Goal: Task Accomplishment & Management: Use online tool/utility

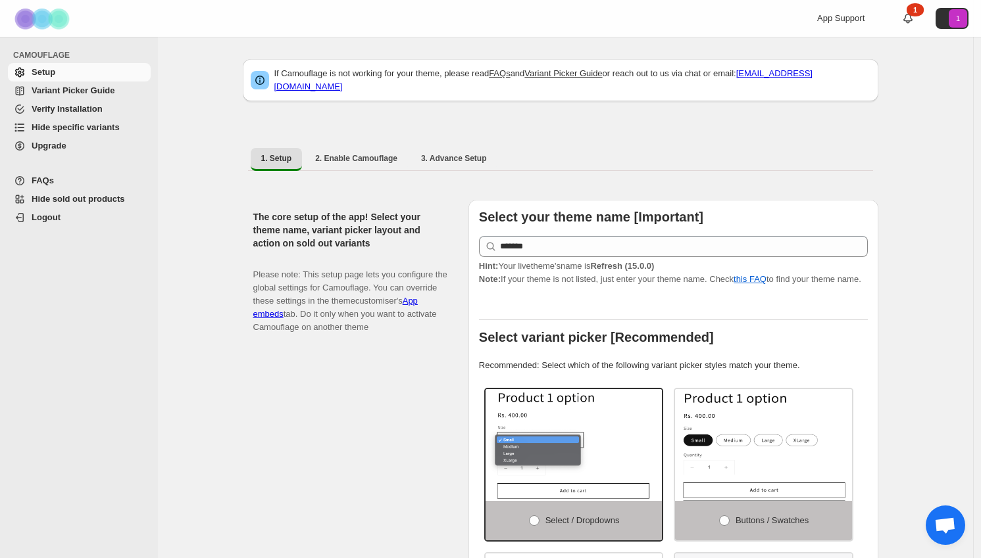
click at [83, 128] on span "Hide specific variants" at bounding box center [76, 127] width 88 height 10
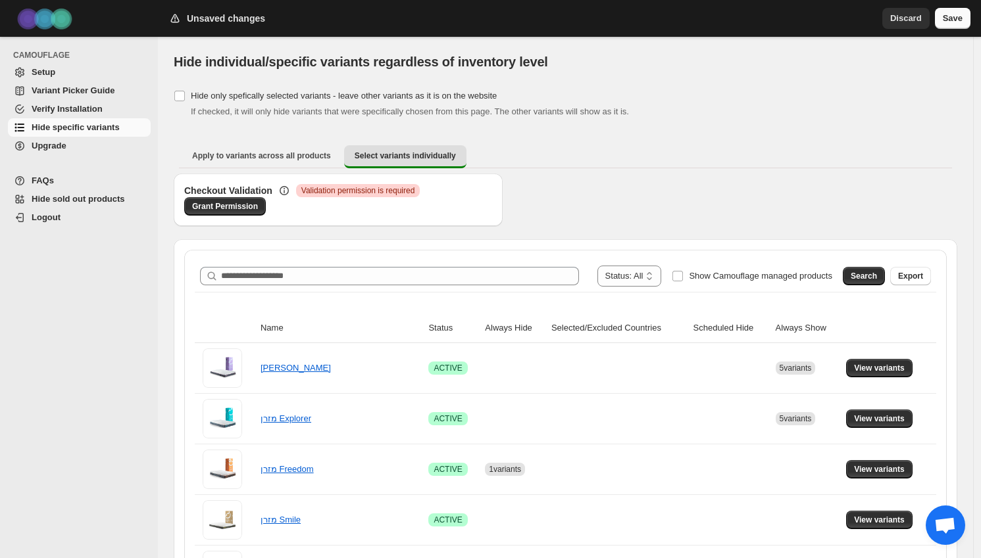
click at [941, 16] on button "Save" at bounding box center [953, 18] width 36 height 21
click at [945, 18] on span "Save" at bounding box center [953, 18] width 20 height 13
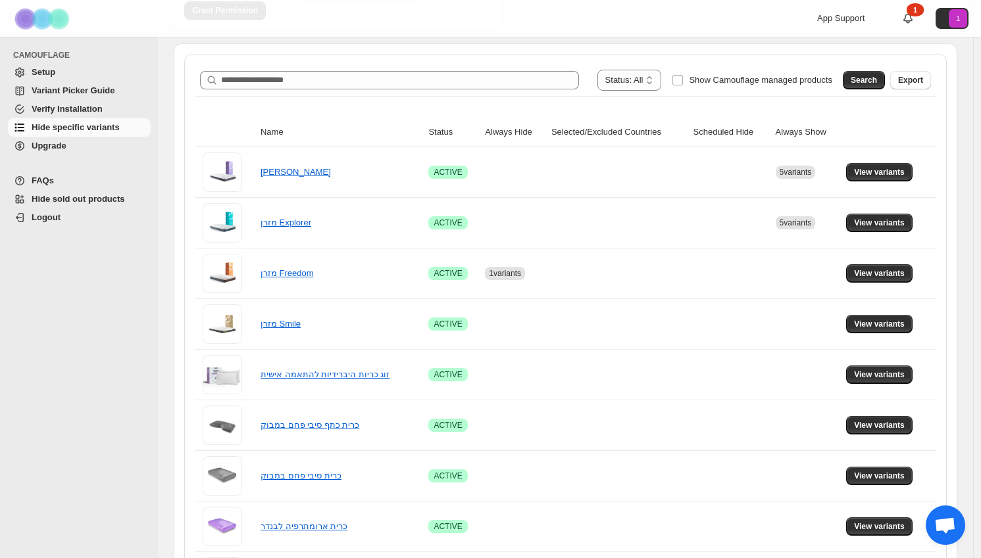
scroll to position [209, 0]
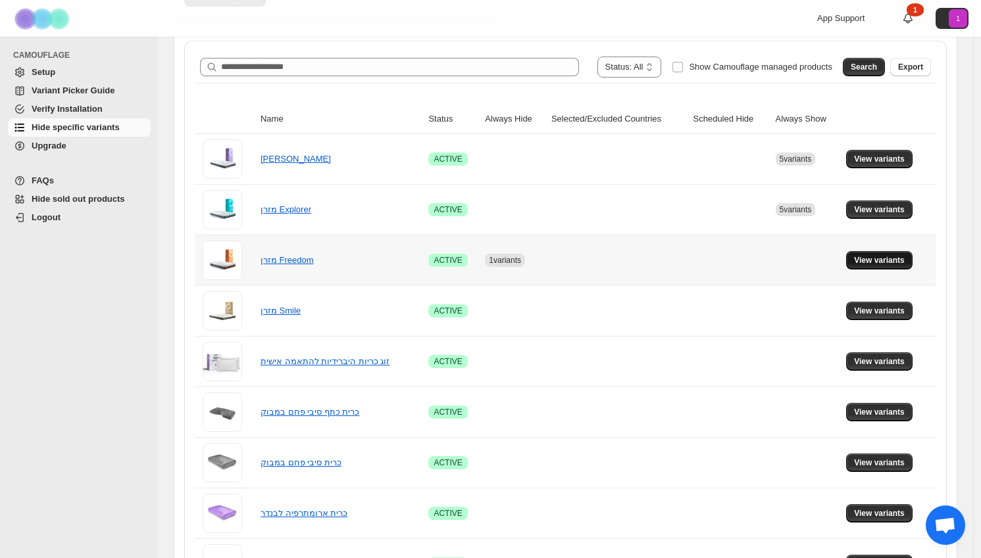
click at [877, 265] on span "View variants" at bounding box center [879, 260] width 51 height 11
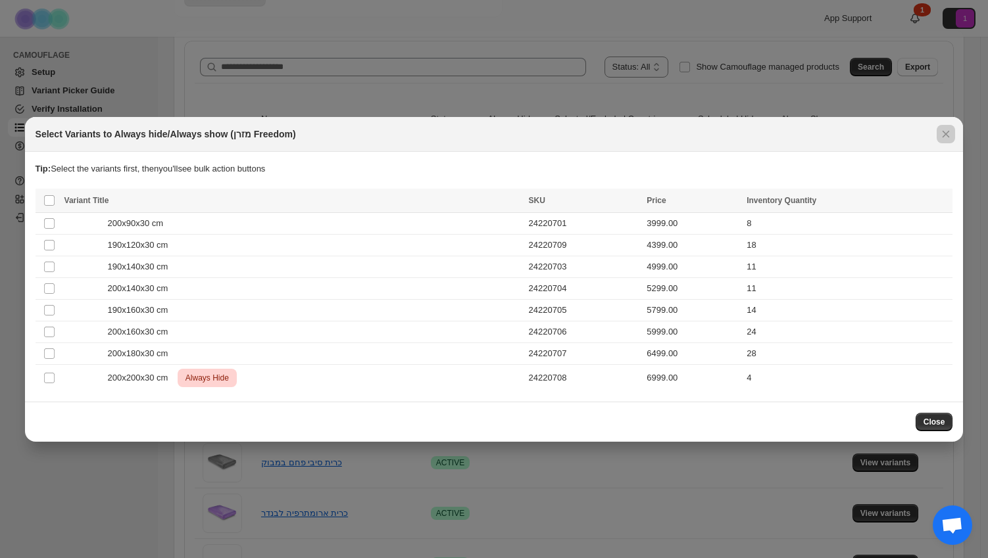
click at [923, 96] on div at bounding box center [494, 279] width 988 height 558
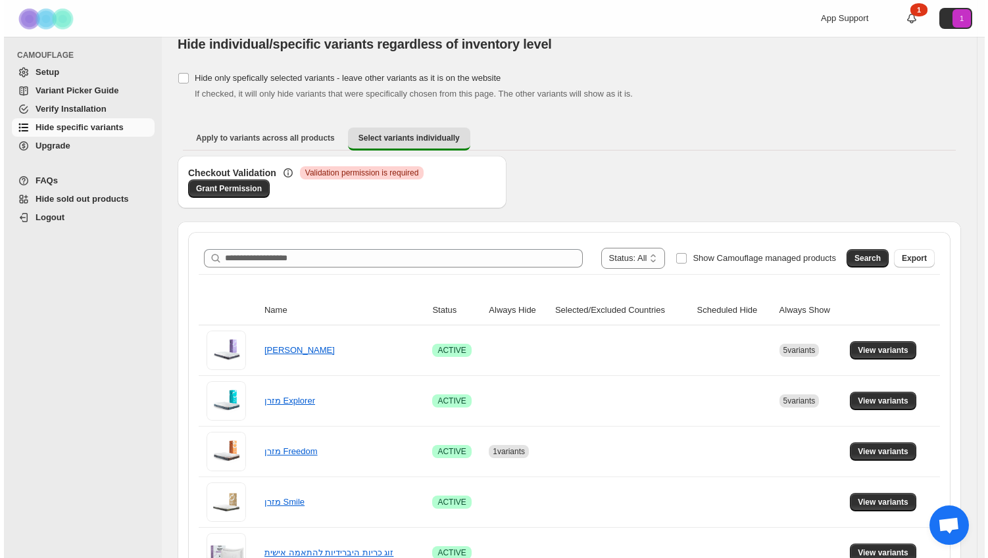
scroll to position [0, 0]
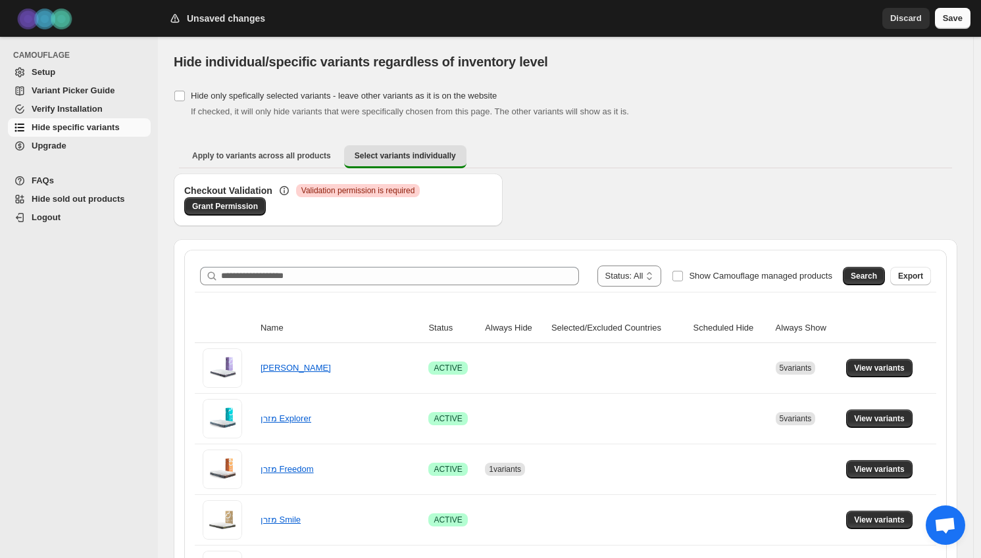
click at [948, 17] on span "Save" at bounding box center [953, 18] width 20 height 13
click at [949, 18] on span "Save" at bounding box center [953, 18] width 20 height 13
click at [944, 20] on span "Save" at bounding box center [953, 18] width 20 height 13
click at [874, 471] on span "View variants" at bounding box center [879, 469] width 51 height 11
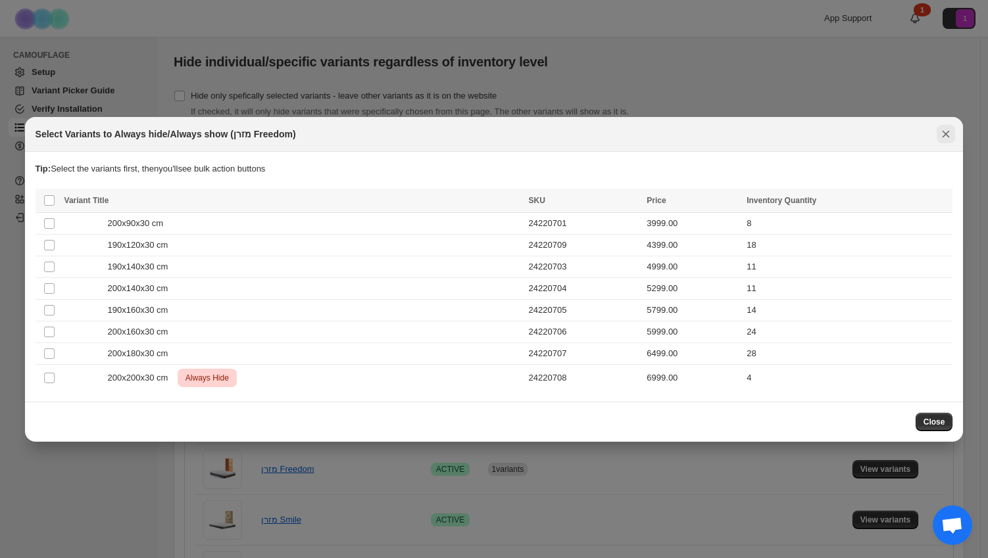
click at [944, 139] on icon "Close" at bounding box center [945, 134] width 13 height 13
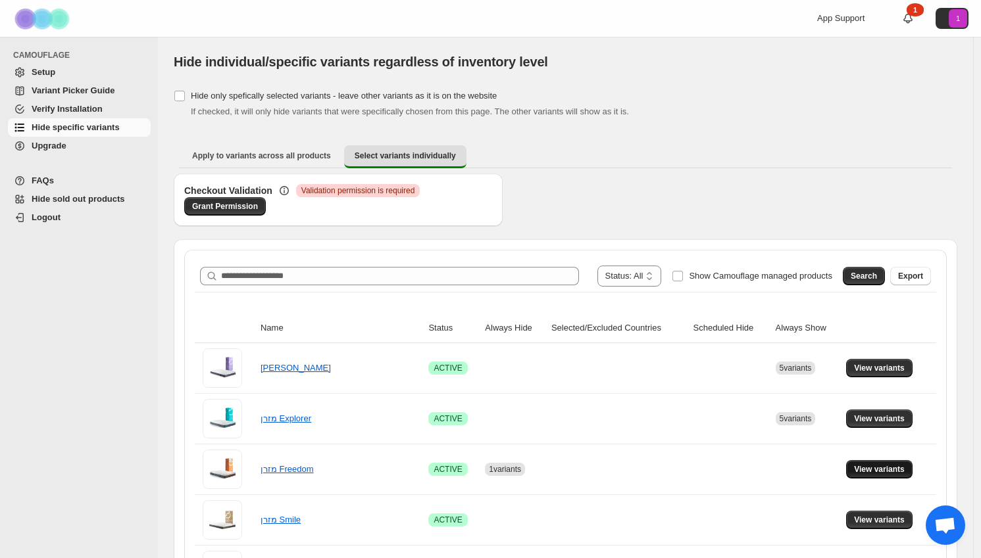
click at [874, 472] on span "View variants" at bounding box center [879, 469] width 51 height 11
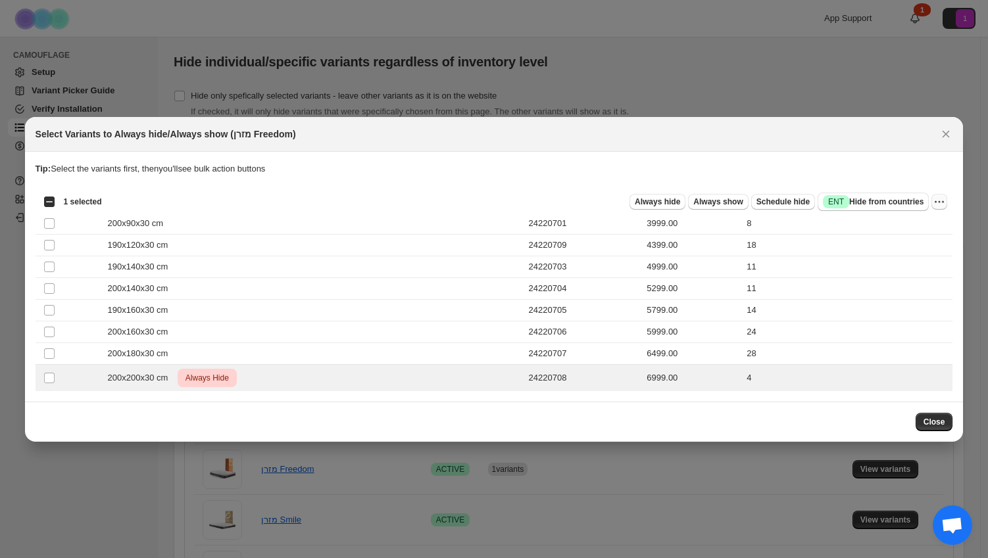
click at [936, 205] on icon "More actions" at bounding box center [939, 201] width 13 height 13
click at [922, 226] on span "Undo always hide" at bounding box center [891, 227] width 95 height 13
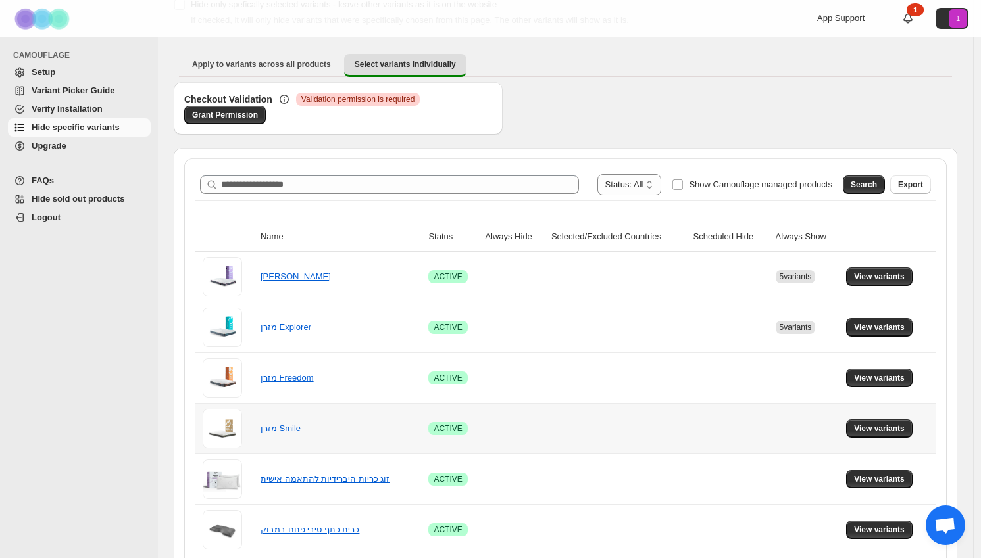
scroll to position [95, 0]
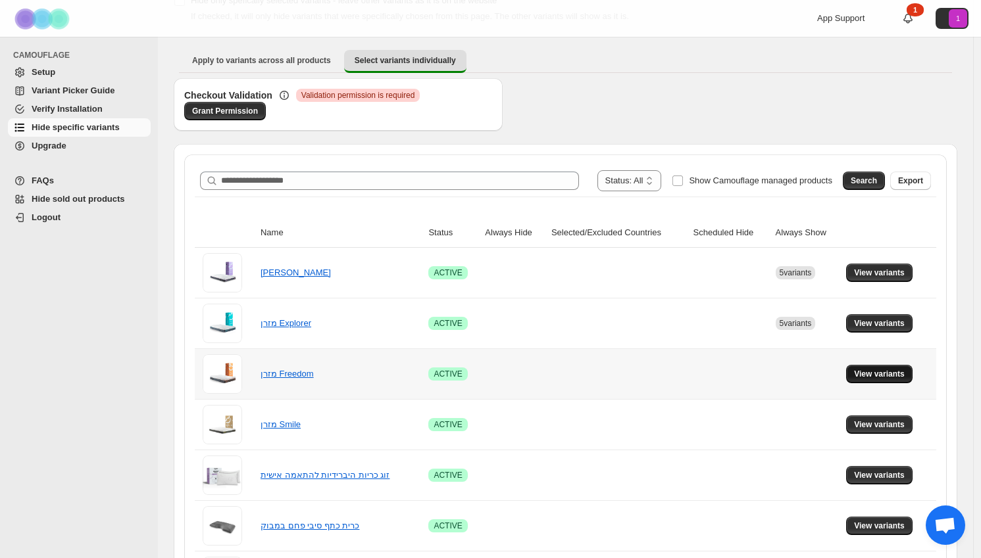
click at [857, 371] on button "View variants" at bounding box center [879, 374] width 66 height 18
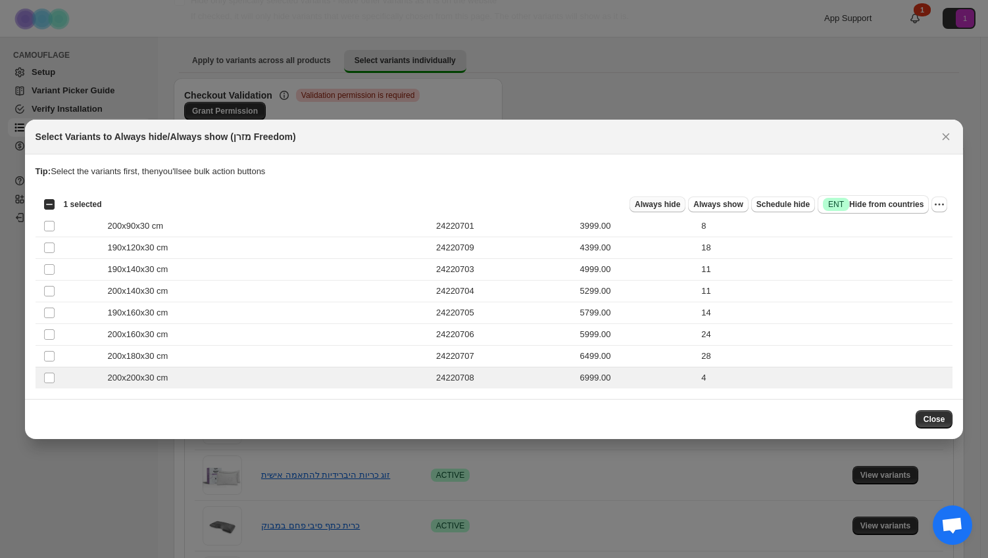
click at [660, 203] on span "Always hide" at bounding box center [657, 204] width 45 height 11
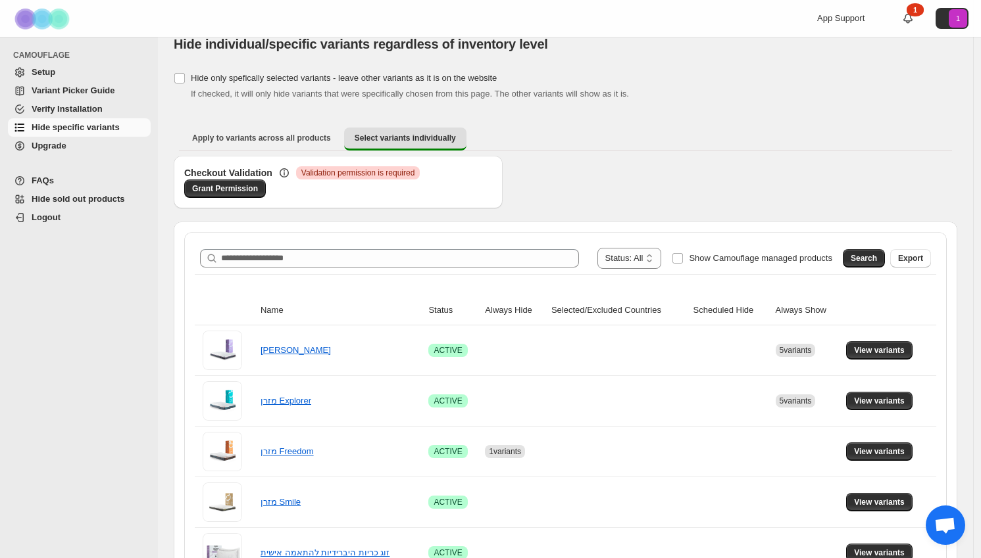
scroll to position [0, 0]
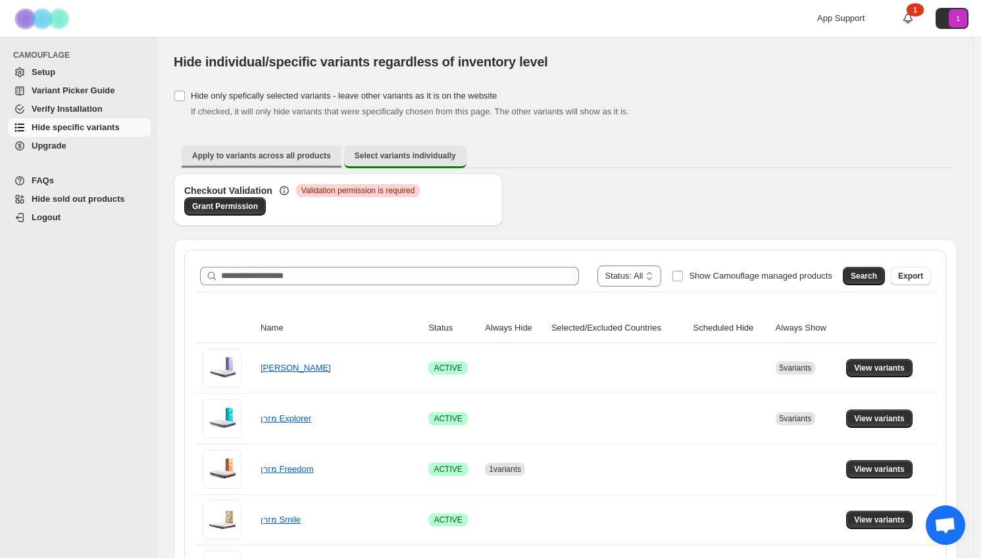
click at [287, 162] on button "Apply to variants across all products" at bounding box center [262, 155] width 160 height 21
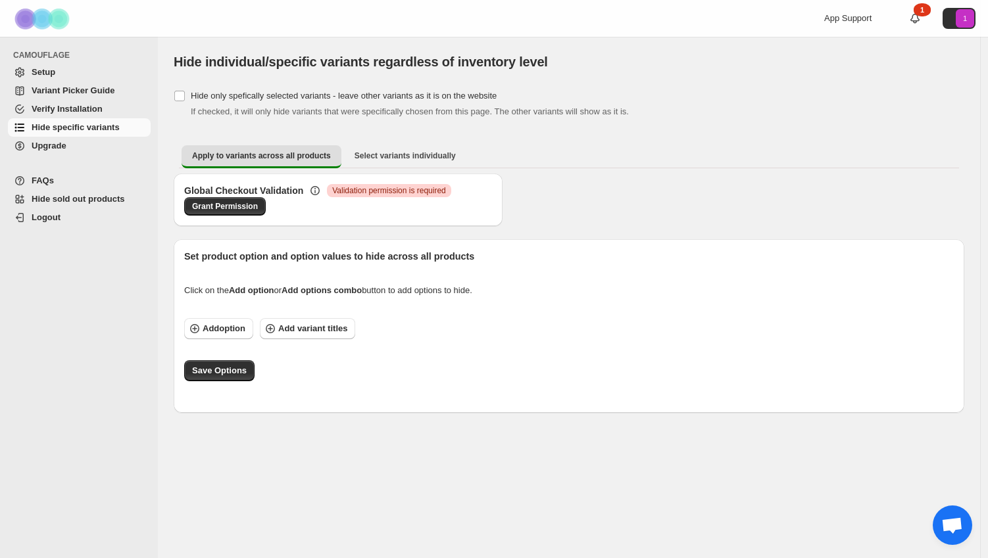
click at [420, 168] on div "Apply to variants across all products Select variants individually More views A…" at bounding box center [569, 156] width 791 height 34
click at [425, 162] on button "Select variants individually" at bounding box center [405, 155] width 122 height 21
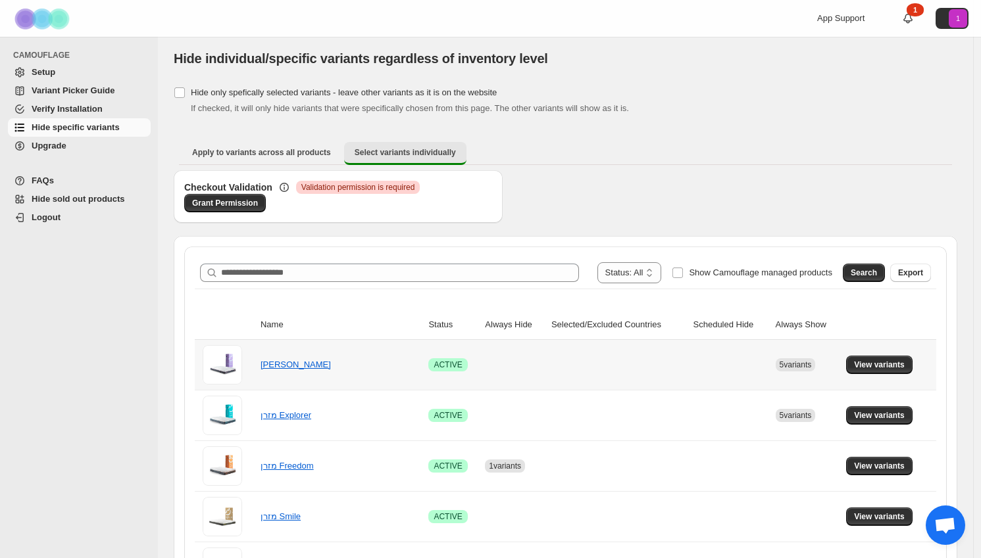
scroll to position [13, 0]
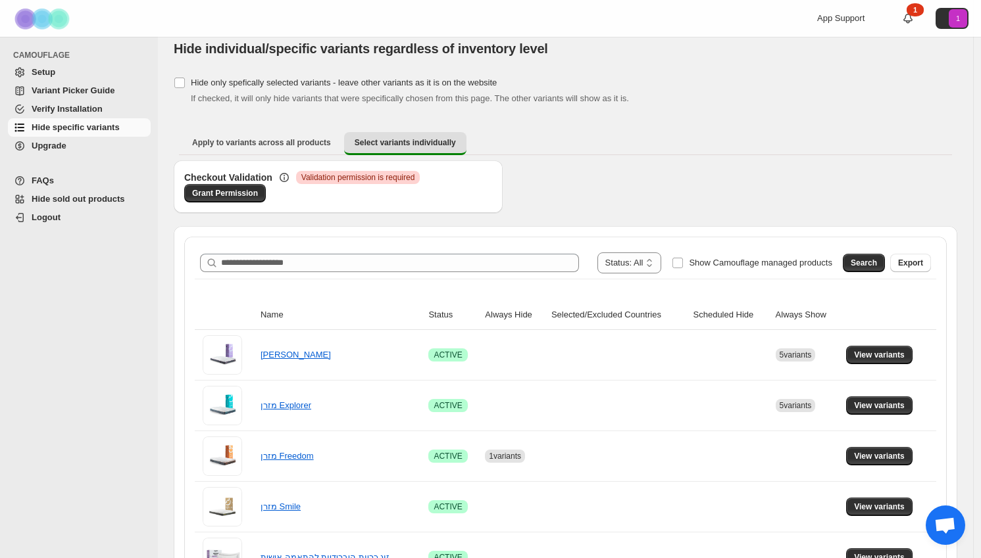
click at [943, 529] on span "Open chat" at bounding box center [945, 527] width 22 height 18
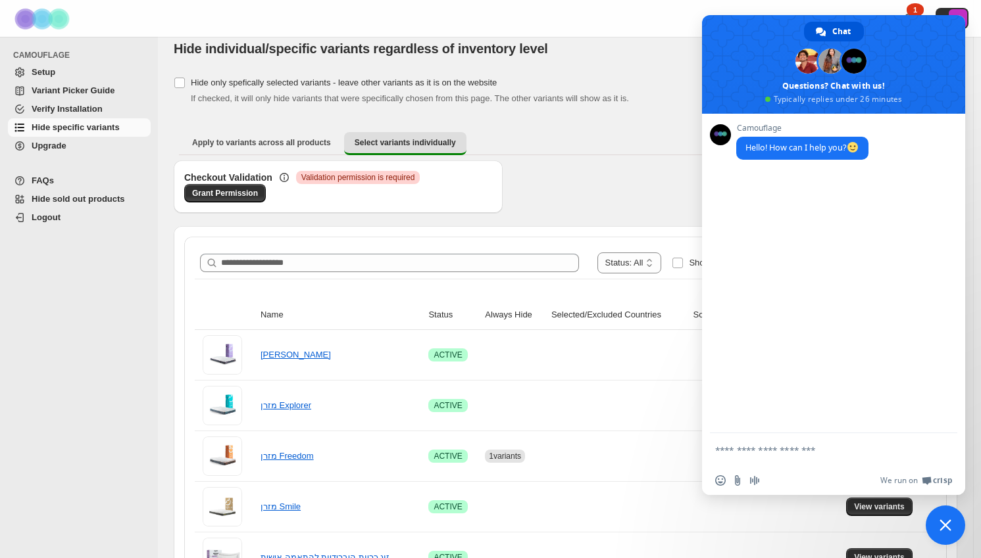
click at [775, 449] on textarea "Compose your message..." at bounding box center [819, 451] width 208 height 12
type textarea "**"
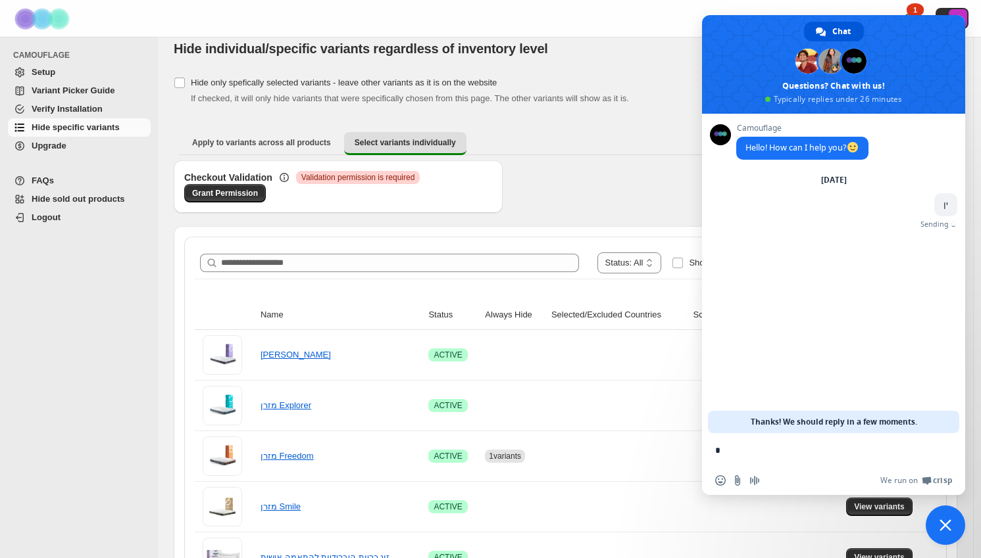
type textarea "**"
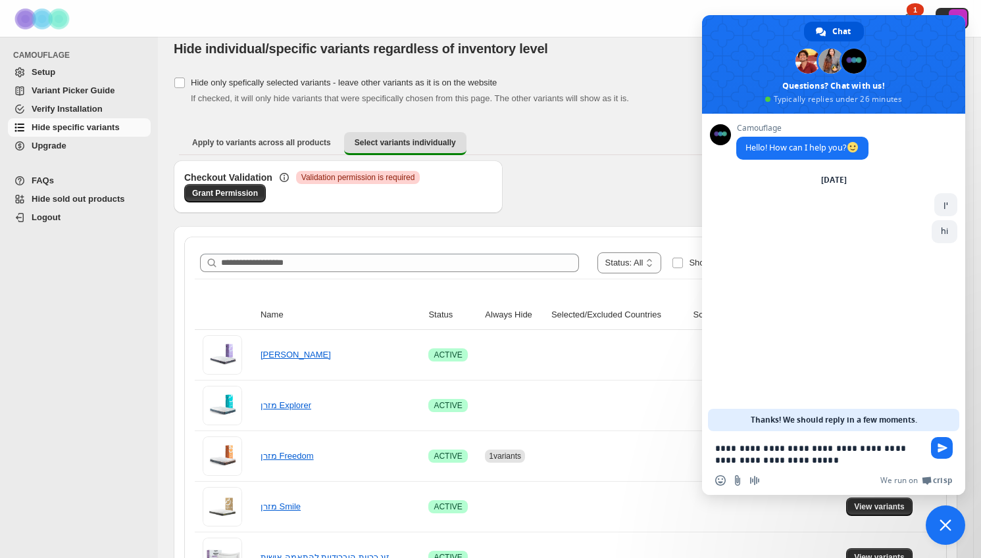
type textarea "**********"
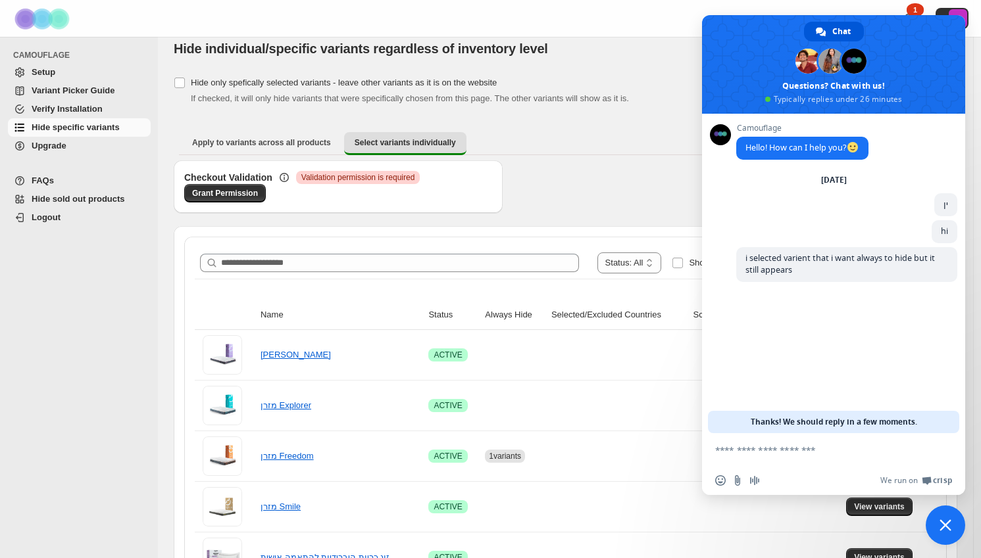
click at [833, 449] on textarea "Compose your message..." at bounding box center [819, 451] width 208 height 12
type textarea "*"
click at [616, 180] on div "Checkout Validation Critical Validation permission is required Grant Permission" at bounding box center [565, 193] width 783 height 66
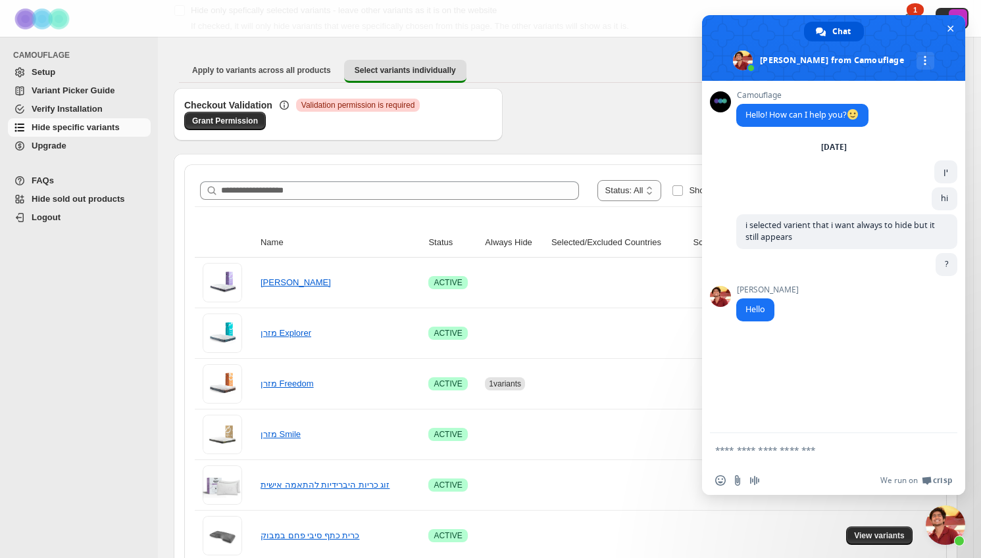
scroll to position [95, 0]
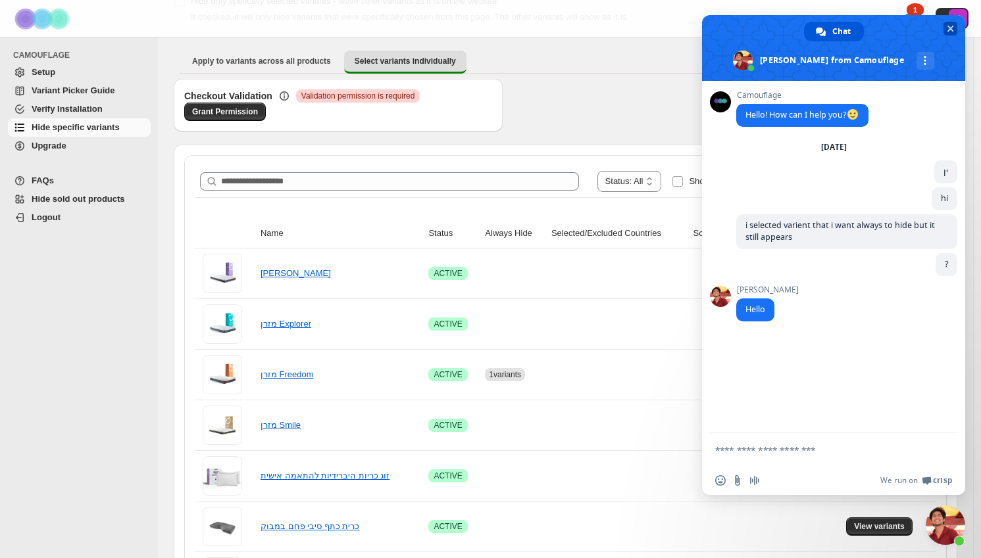
click at [945, 30] on span "Close chat" at bounding box center [950, 29] width 14 height 14
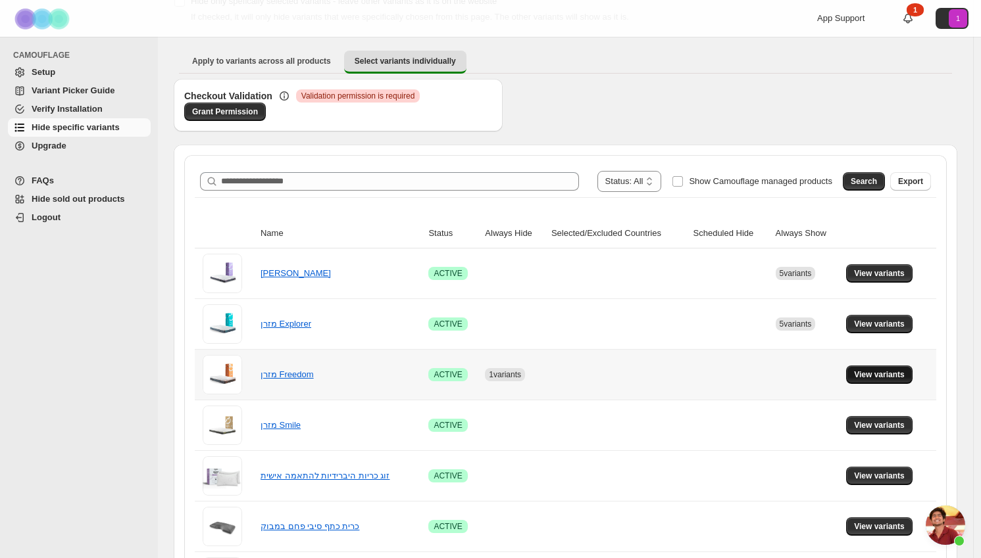
click at [900, 380] on span "View variants" at bounding box center [879, 375] width 51 height 11
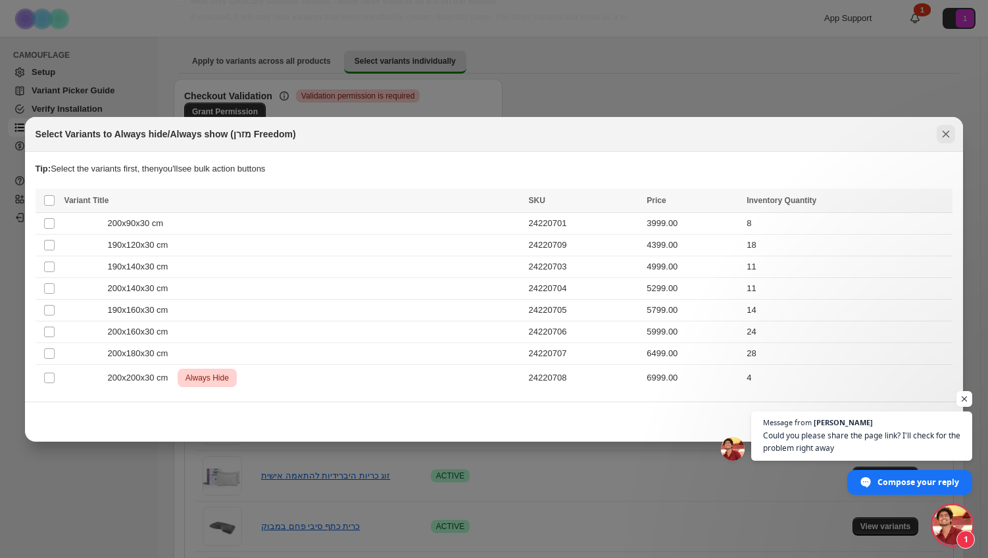
click at [946, 134] on icon "Close" at bounding box center [945, 134] width 13 height 13
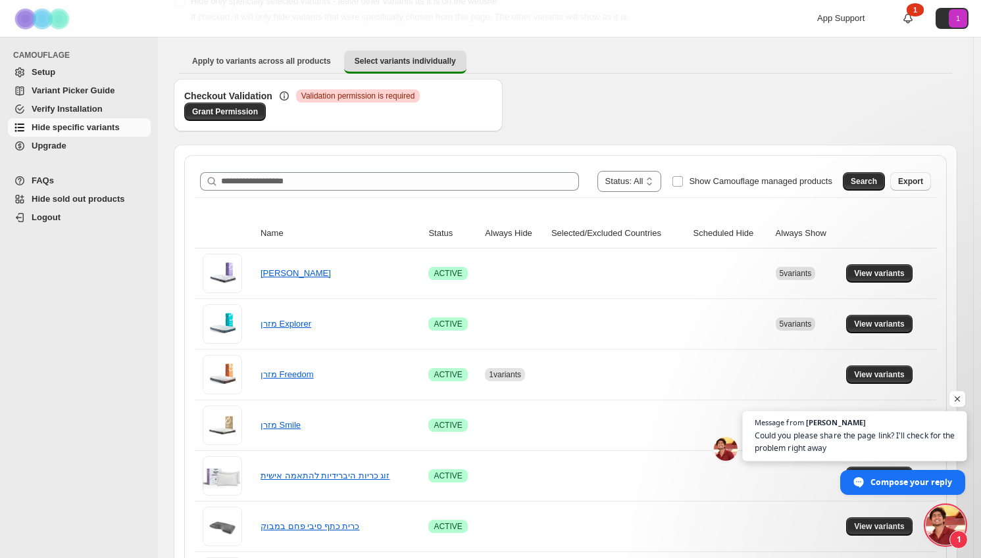
click at [843, 439] on span "Could you please share the page link? I'll check for the problem right away" at bounding box center [854, 443] width 201 height 26
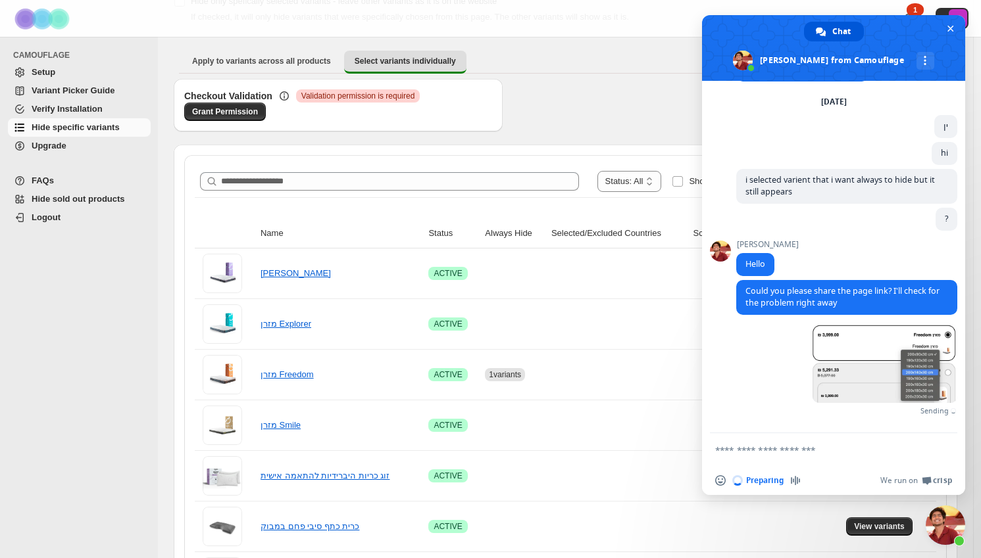
scroll to position [30, 0]
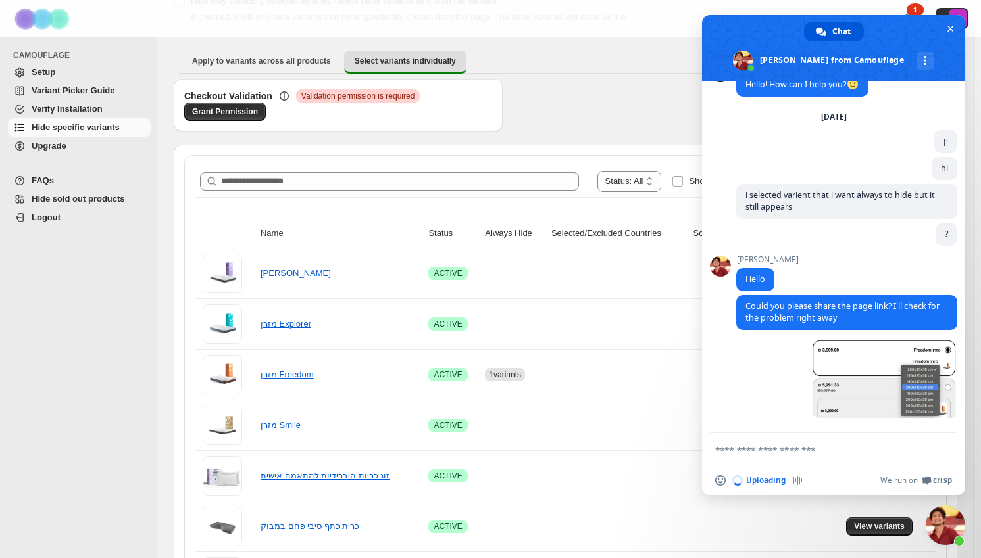
click at [788, 445] on textarea "Compose your message..." at bounding box center [819, 451] width 208 height 12
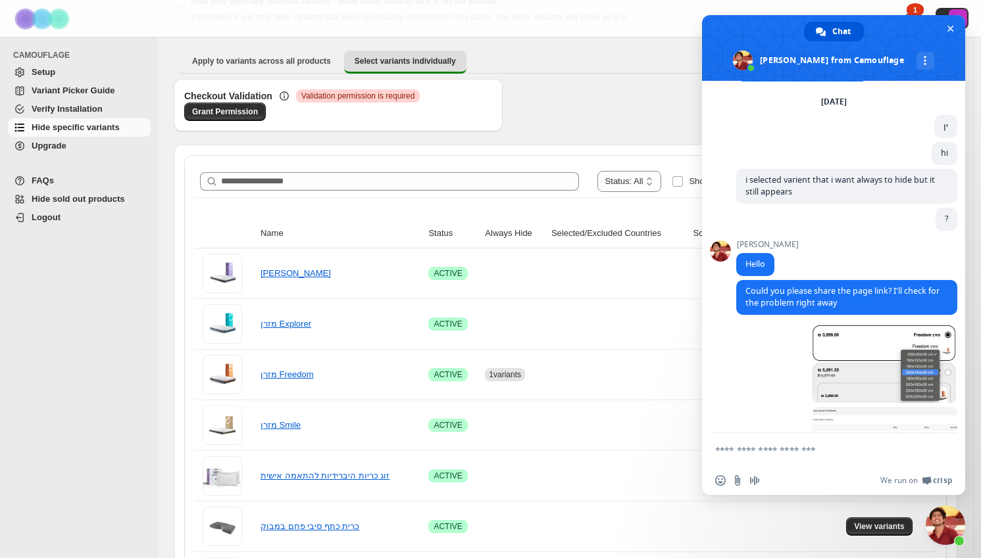
scroll to position [113, 0]
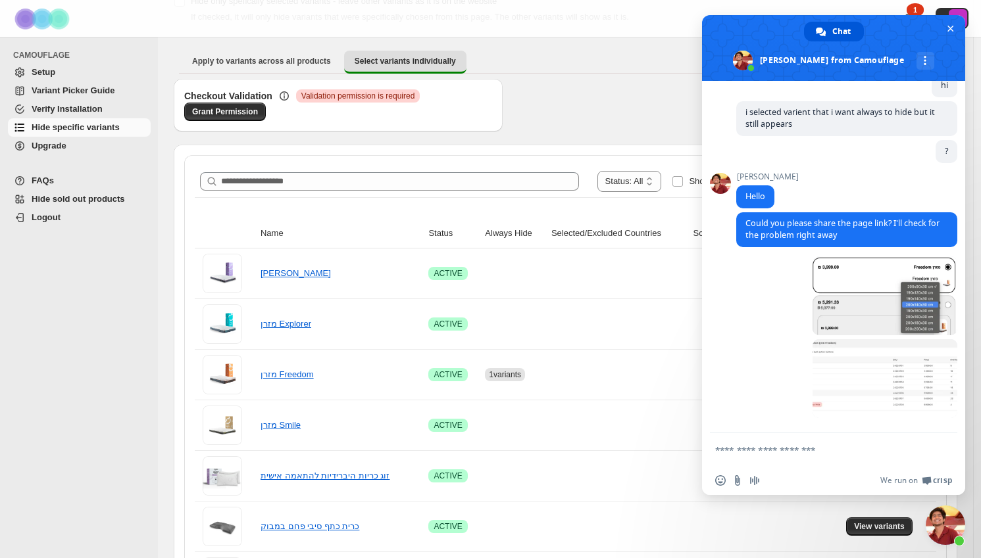
paste textarea "**********"
type textarea "**********"
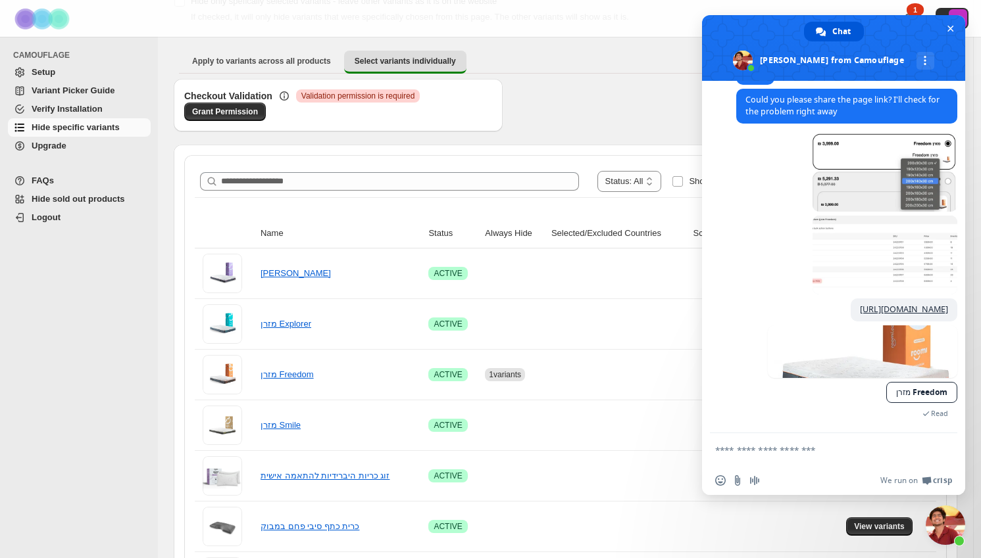
scroll to position [294, 0]
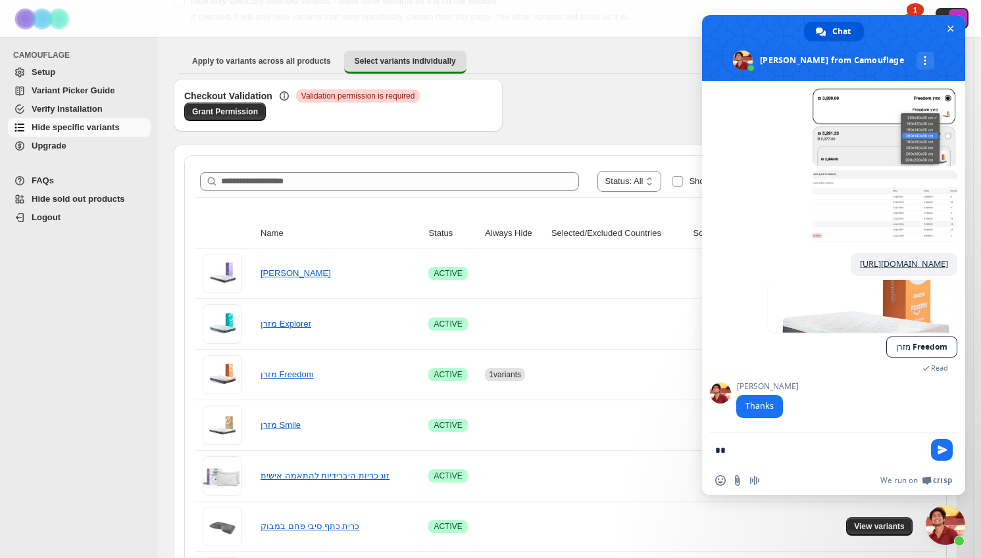
type textarea "*"
type textarea "**********"
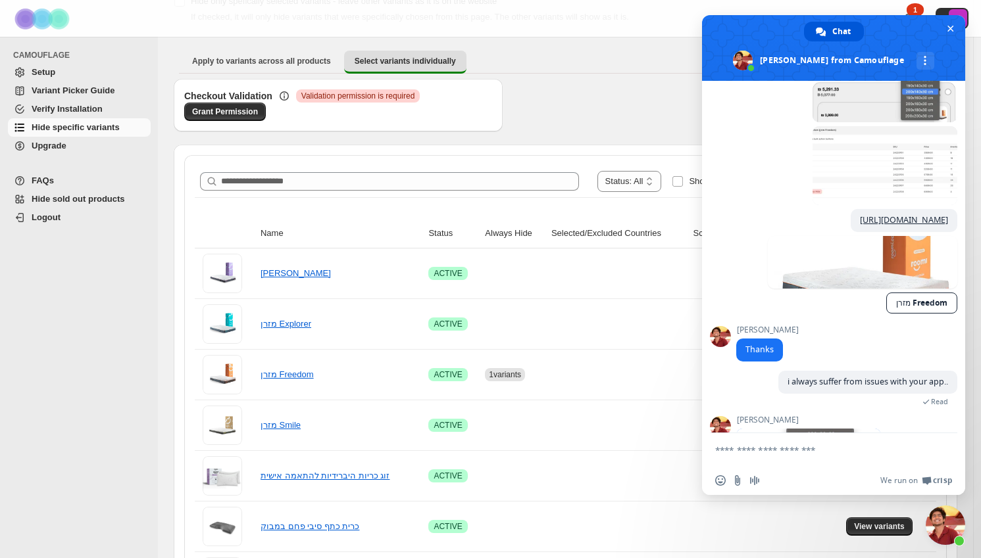
scroll to position [428, 0]
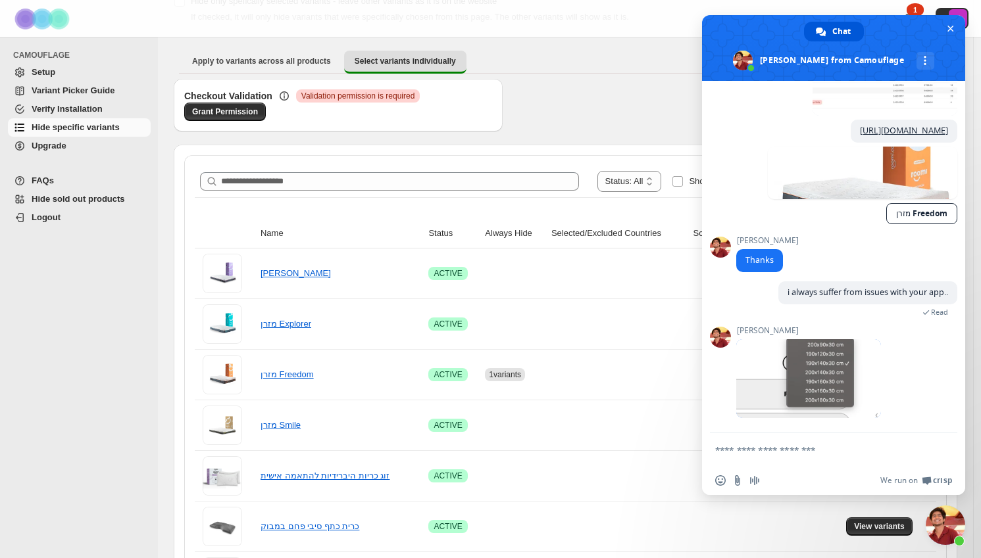
click at [900, 381] on div "[PERSON_NAME] Just now" at bounding box center [846, 379] width 221 height 107
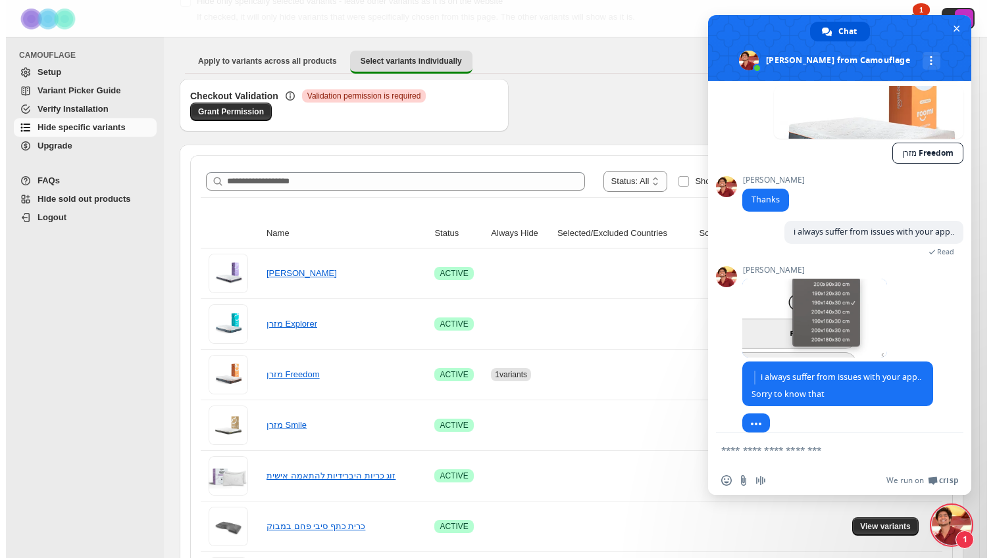
scroll to position [502, 0]
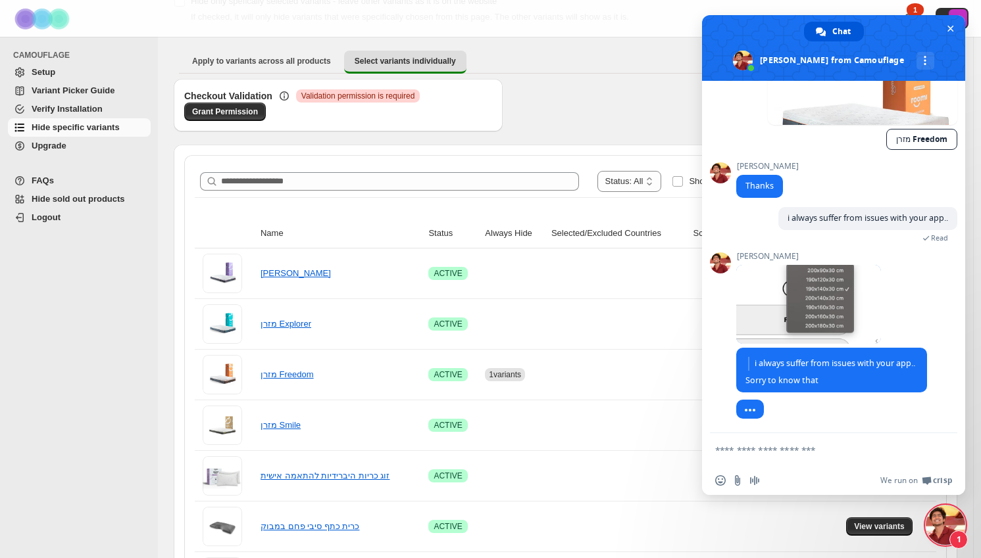
click at [817, 451] on textarea "Compose your message..." at bounding box center [819, 451] width 208 height 12
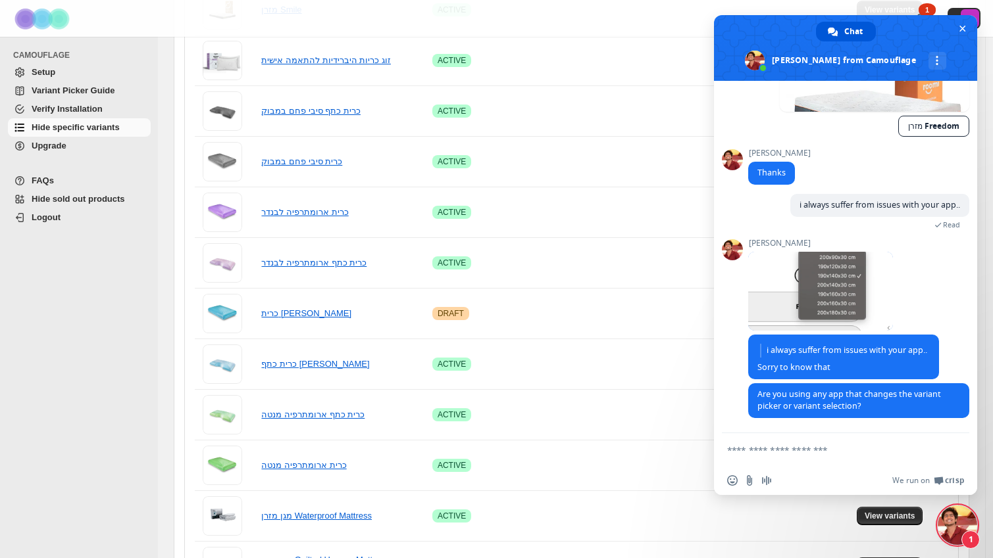
scroll to position [513, 0]
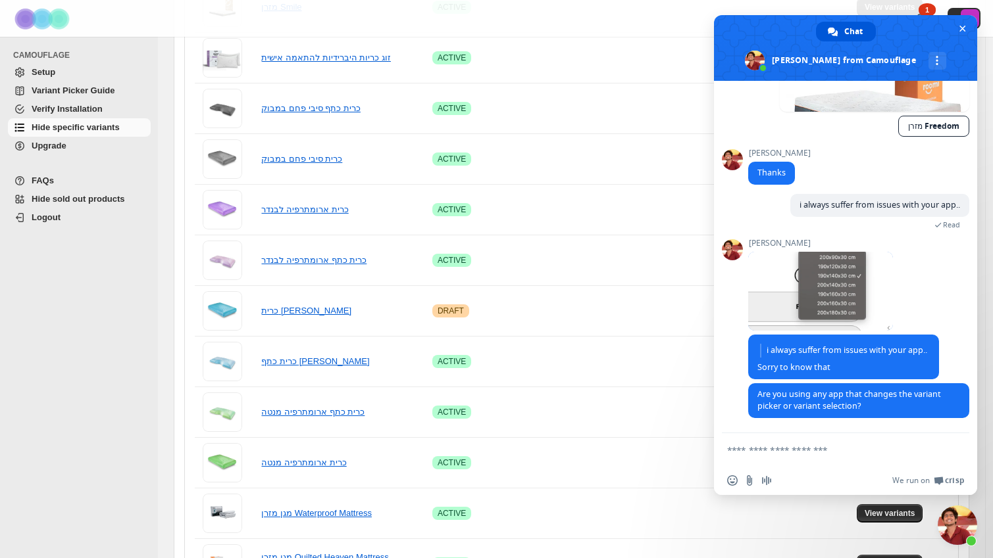
click at [810, 451] on textarea "Compose your message..." at bounding box center [831, 451] width 208 height 12
type textarea "*******"
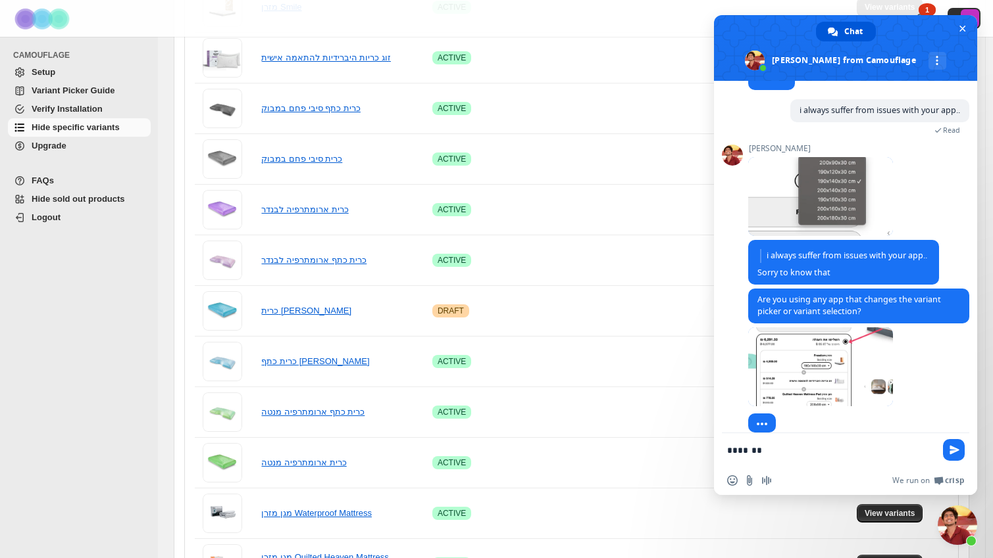
scroll to position [624, 0]
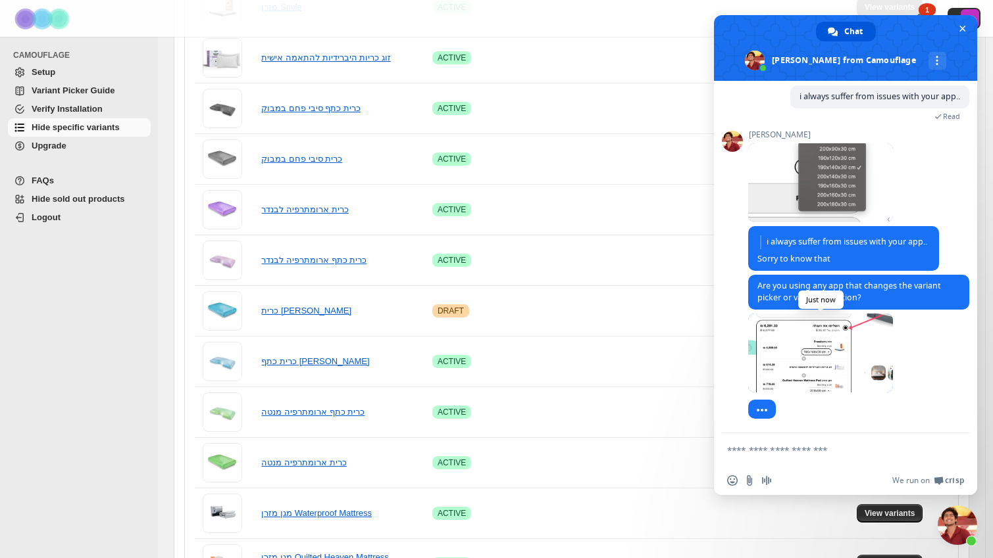
click at [797, 358] on span at bounding box center [820, 353] width 145 height 79
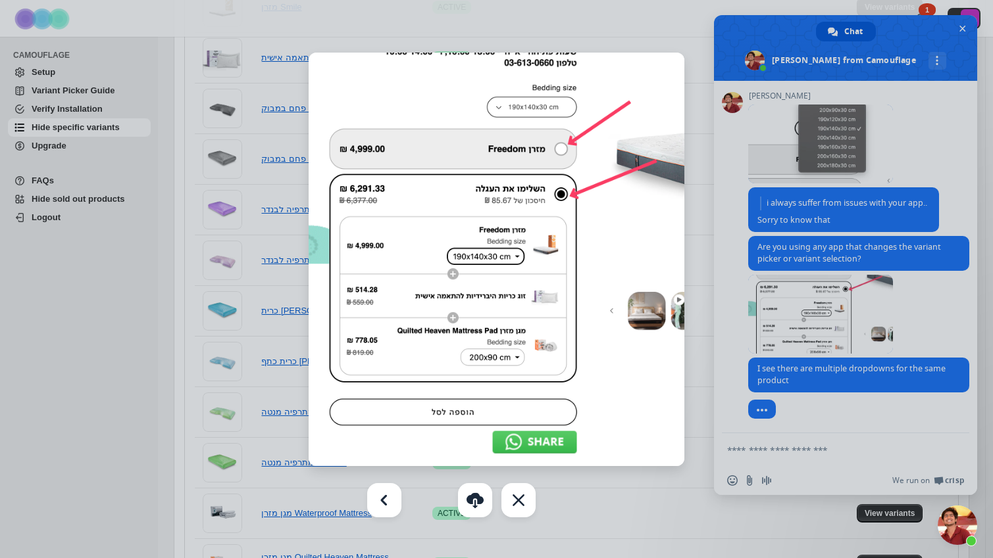
scroll to position [637, 0]
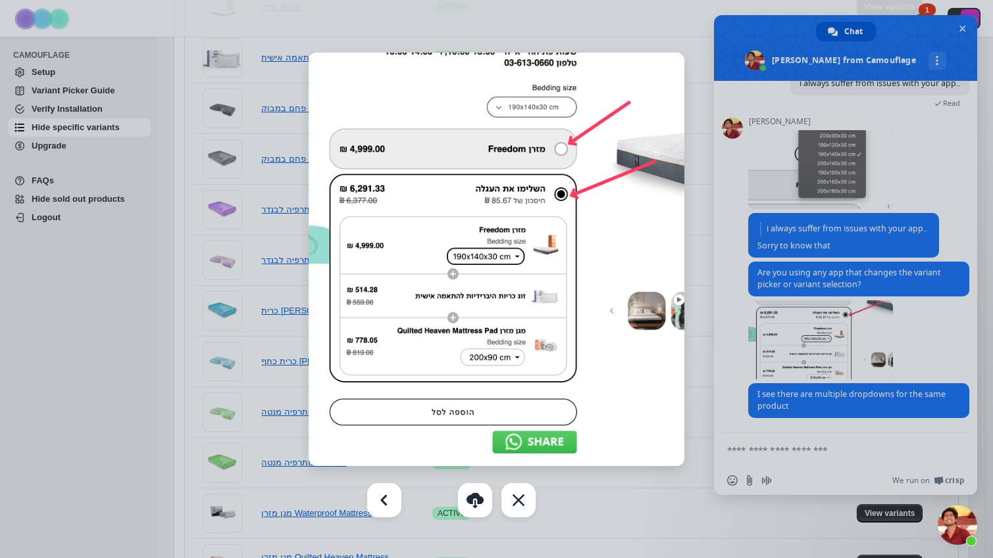
click at [807, 355] on div at bounding box center [496, 279] width 993 height 558
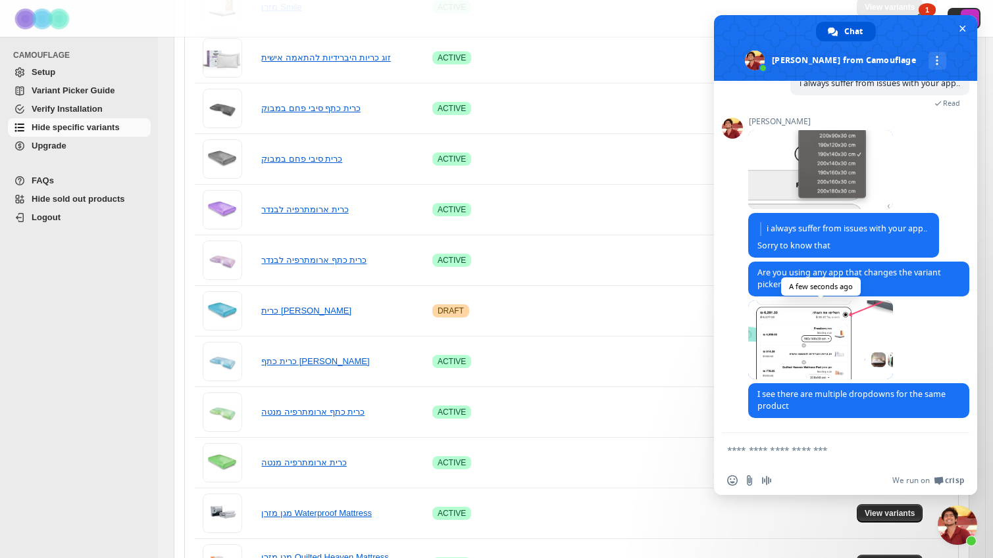
click at [808, 353] on span at bounding box center [820, 340] width 145 height 79
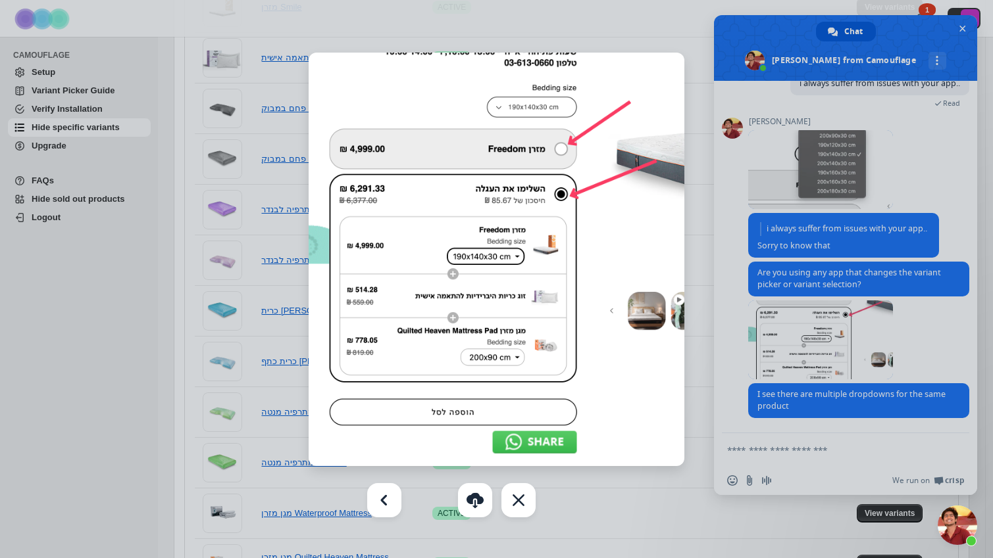
click at [847, 455] on div at bounding box center [496, 279] width 993 height 558
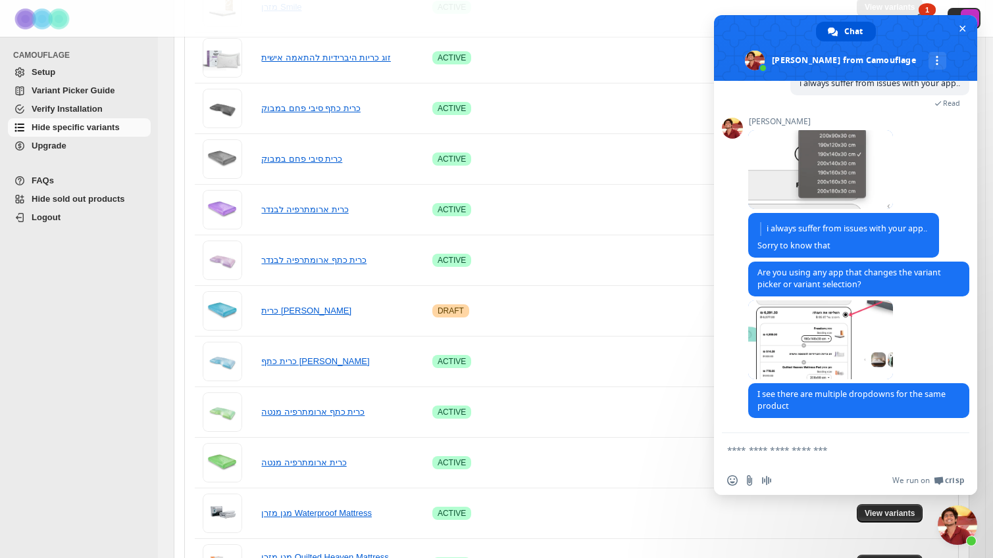
click at [823, 447] on textarea "Compose your message..." at bounding box center [831, 451] width 208 height 12
type textarea "**********"
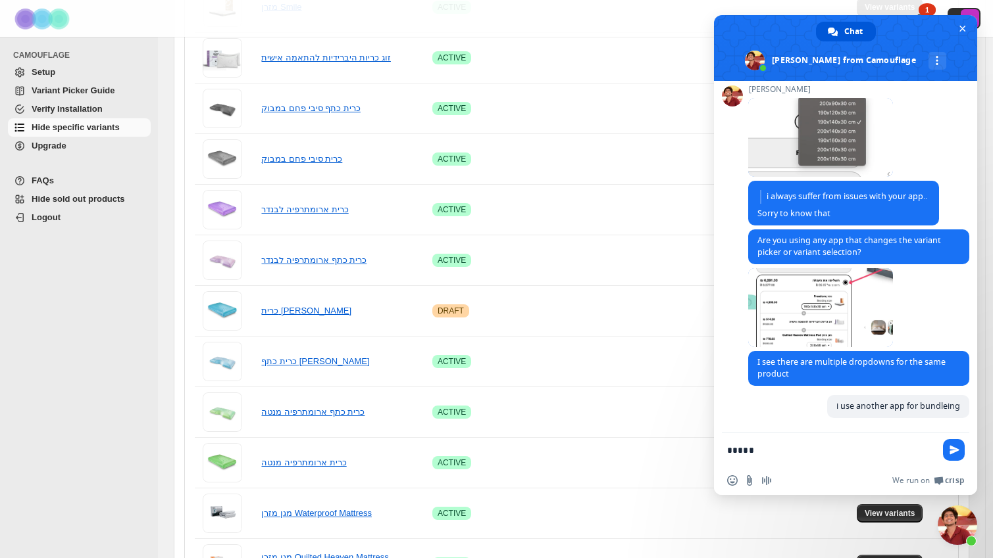
scroll to position [669, 0]
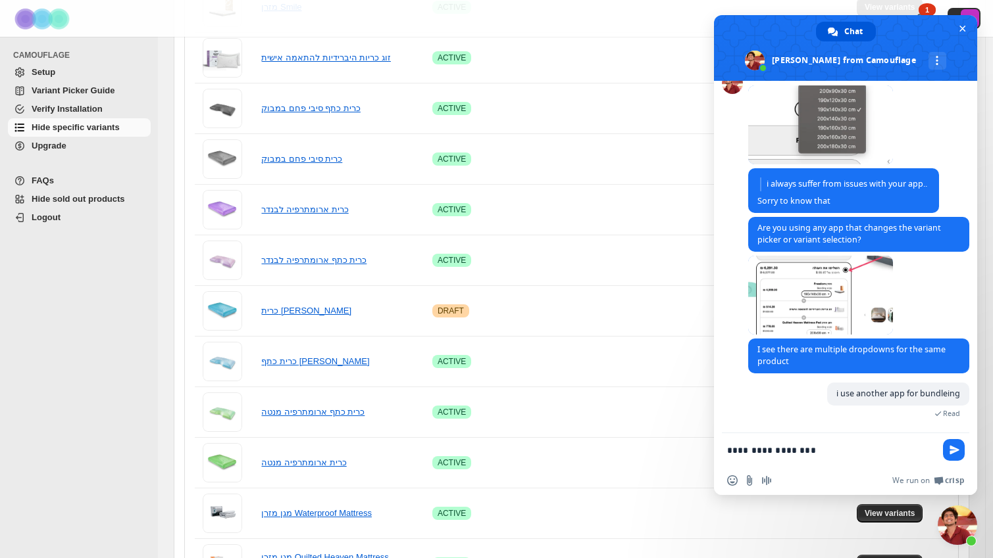
type textarea "**********"
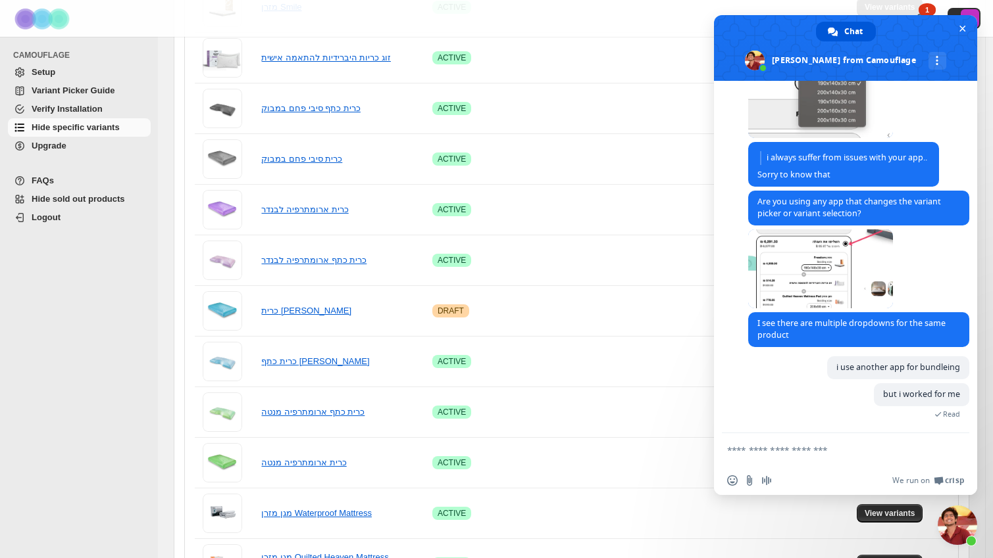
scroll to position [696, 0]
click at [858, 450] on textarea "Compose your message..." at bounding box center [831, 451] width 208 height 12
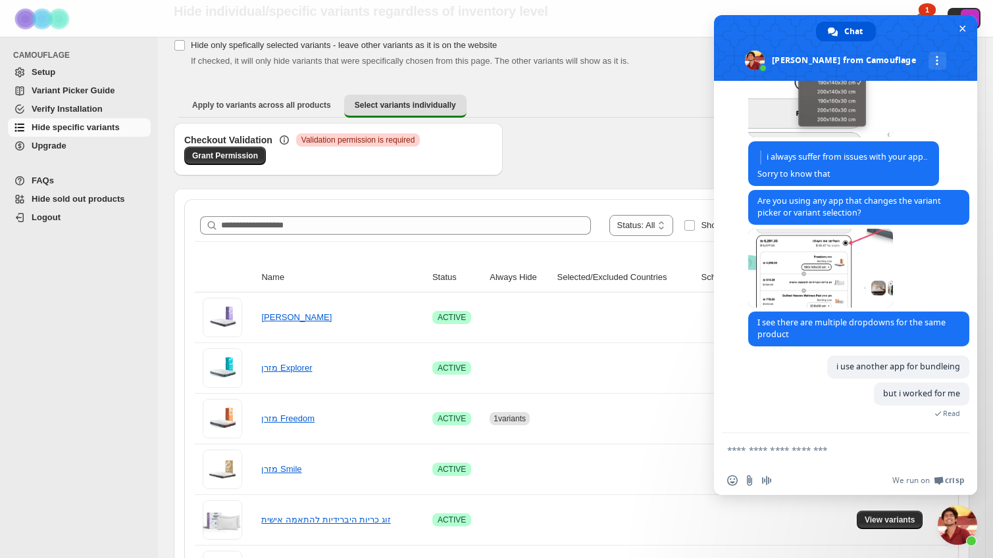
scroll to position [0, 0]
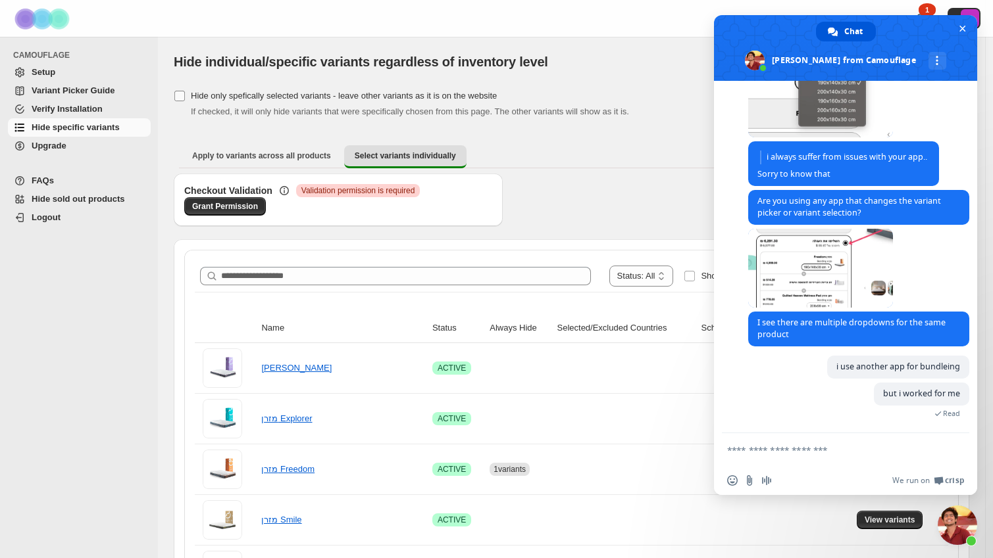
click at [192, 91] on span "Hide only spefically selected variants - leave other variants as it is on the w…" at bounding box center [344, 96] width 306 height 10
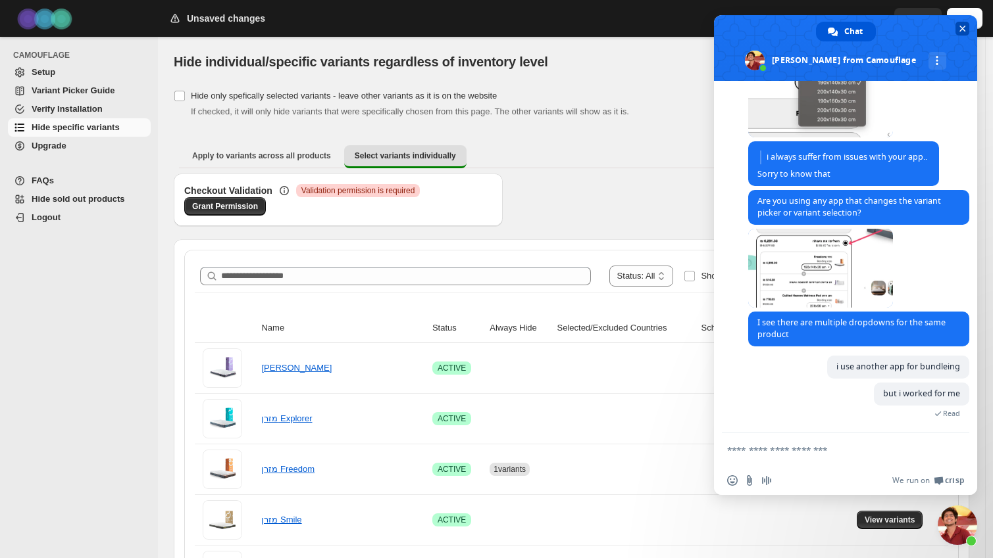
click at [956, 26] on span "Close chat" at bounding box center [962, 29] width 14 height 14
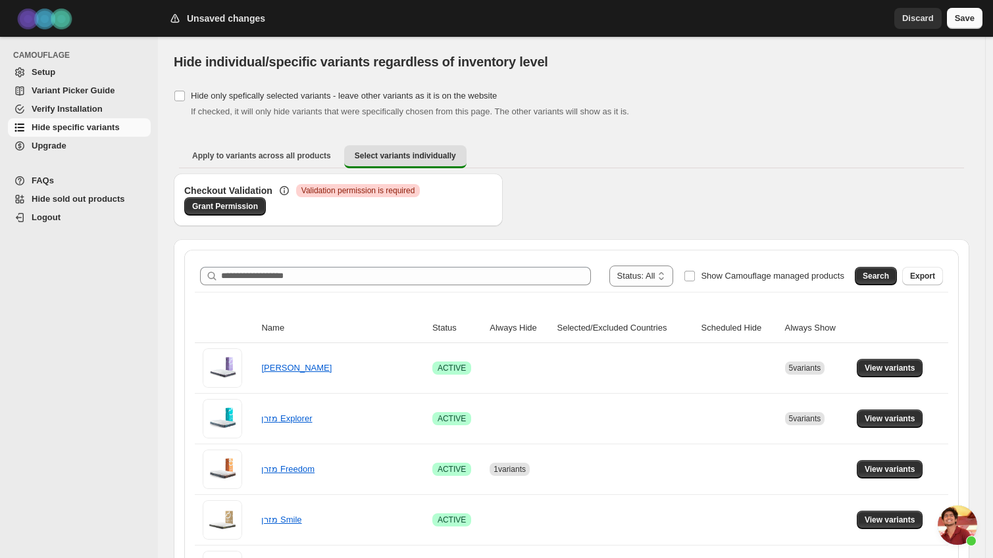
click at [962, 20] on span "Save" at bounding box center [964, 18] width 20 height 13
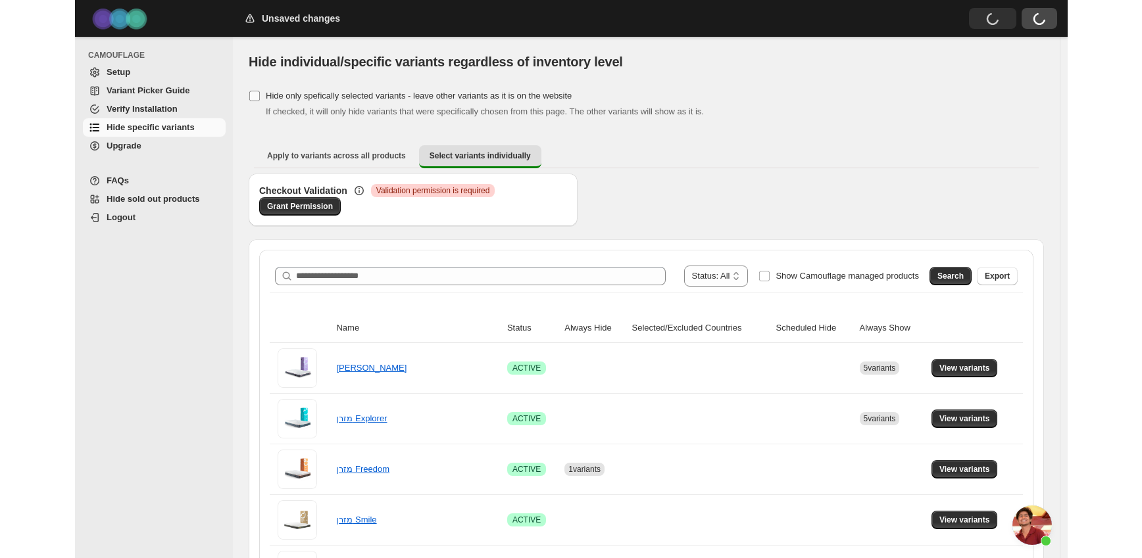
scroll to position [722, 0]
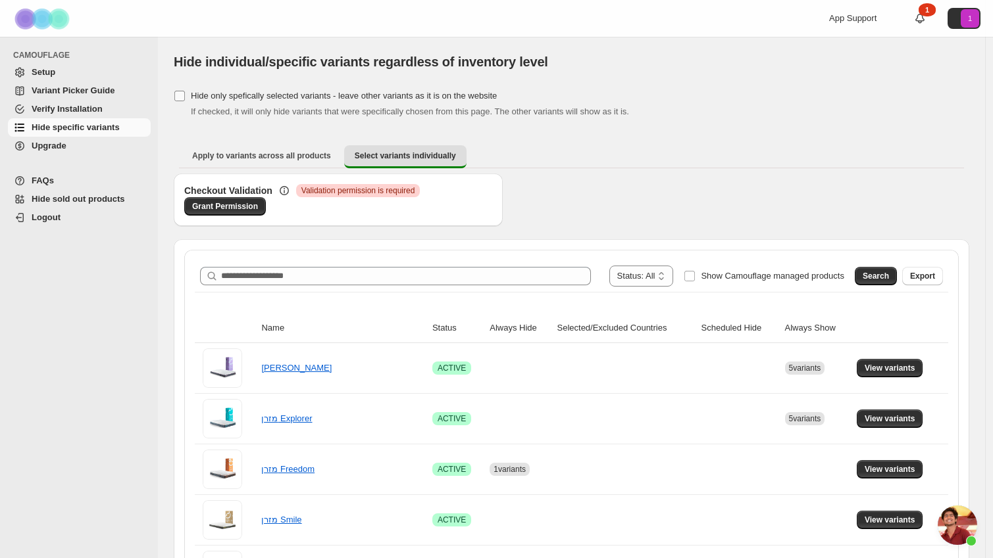
click at [185, 97] on span at bounding box center [180, 96] width 12 height 12
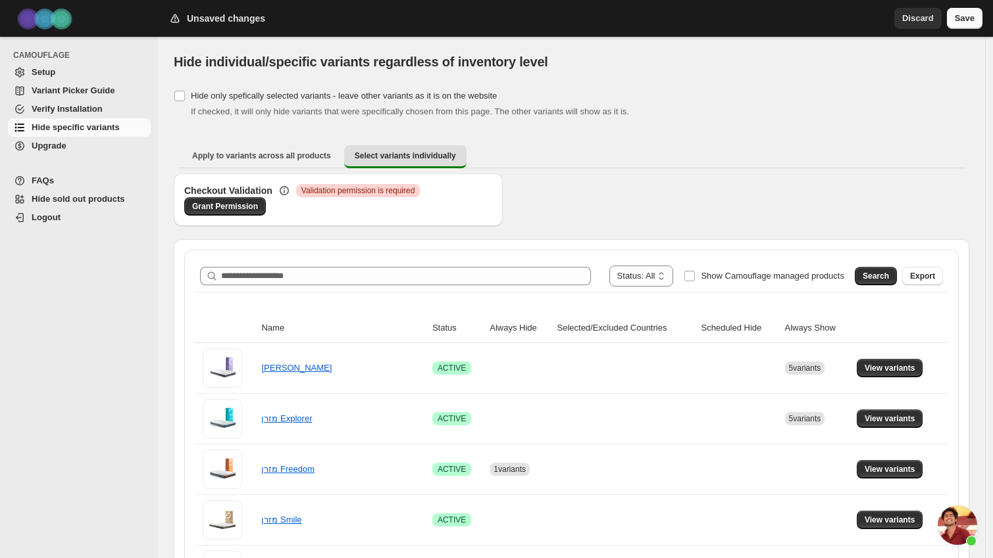
click at [970, 20] on span "Save" at bounding box center [964, 18] width 20 height 13
click at [963, 541] on span "Open chat" at bounding box center [956, 525] width 39 height 39
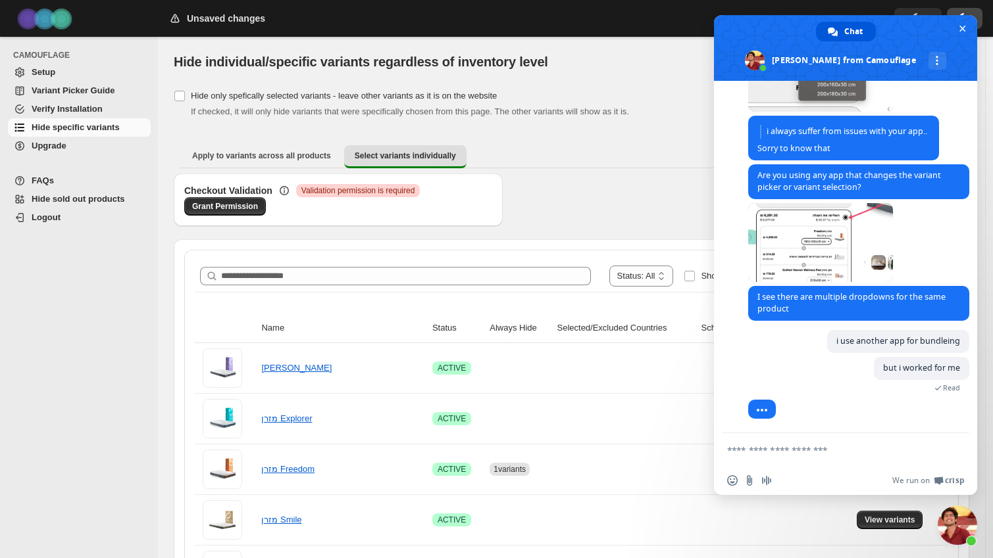
click at [835, 455] on textarea "Compose your message..." at bounding box center [831, 451] width 208 height 12
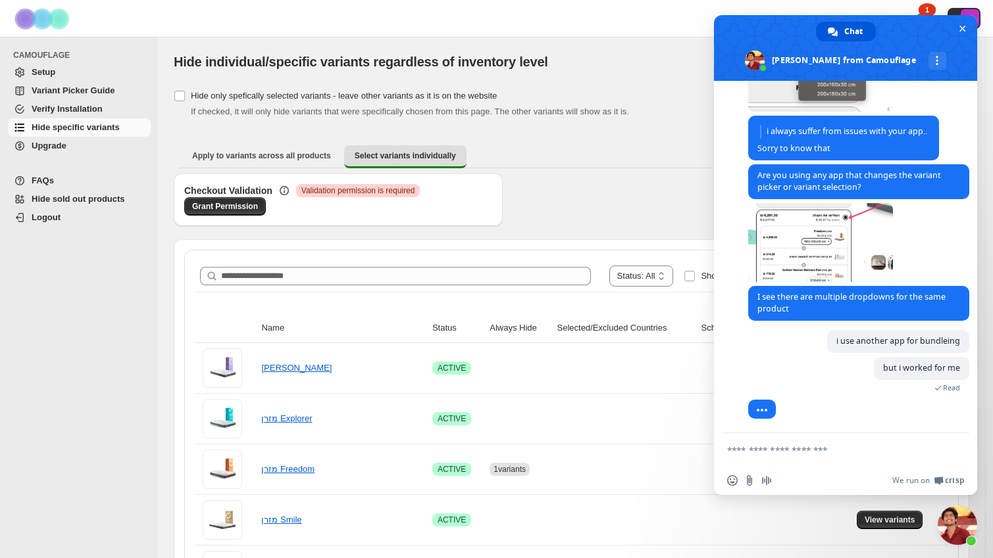
click at [806, 446] on textarea "Compose your message..." at bounding box center [831, 451] width 208 height 12
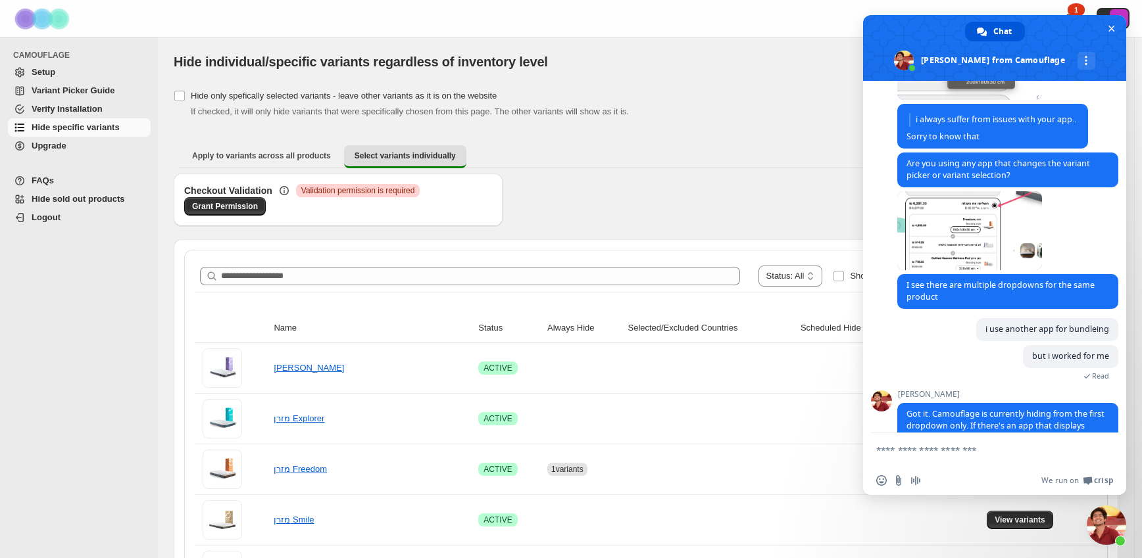
scroll to position [812, 0]
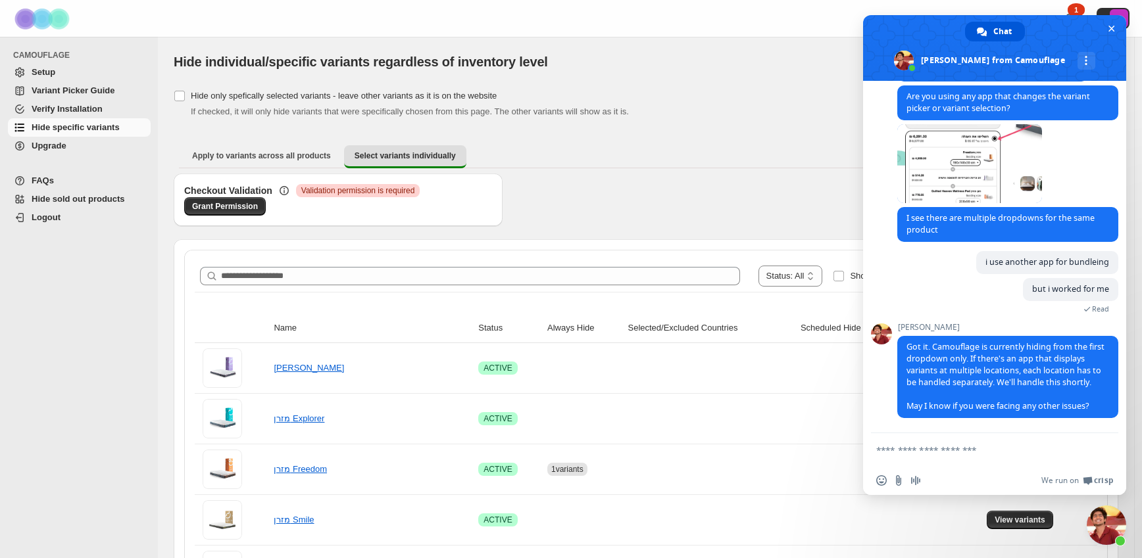
click at [987, 450] on textarea "Compose your message..." at bounding box center [980, 451] width 208 height 12
type textarea "**********"
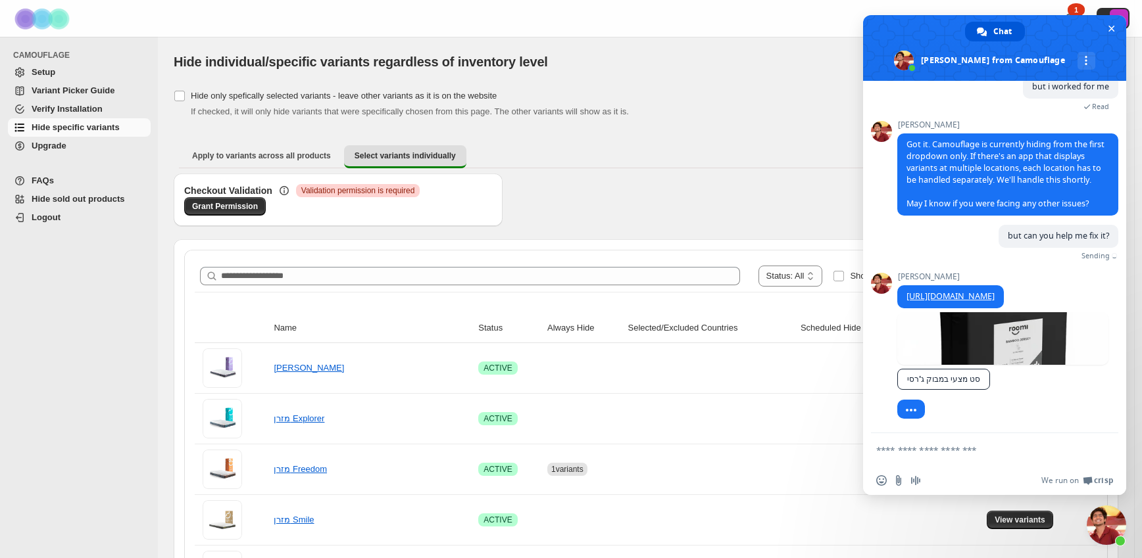
scroll to position [1047, 0]
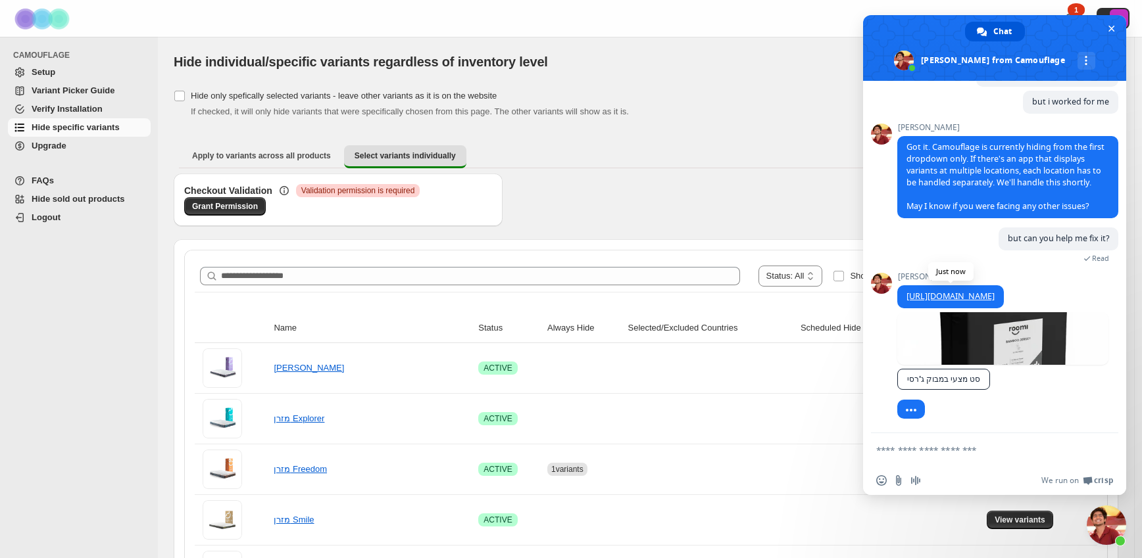
click at [987, 291] on link "[URL][DOMAIN_NAME]" at bounding box center [950, 296] width 88 height 11
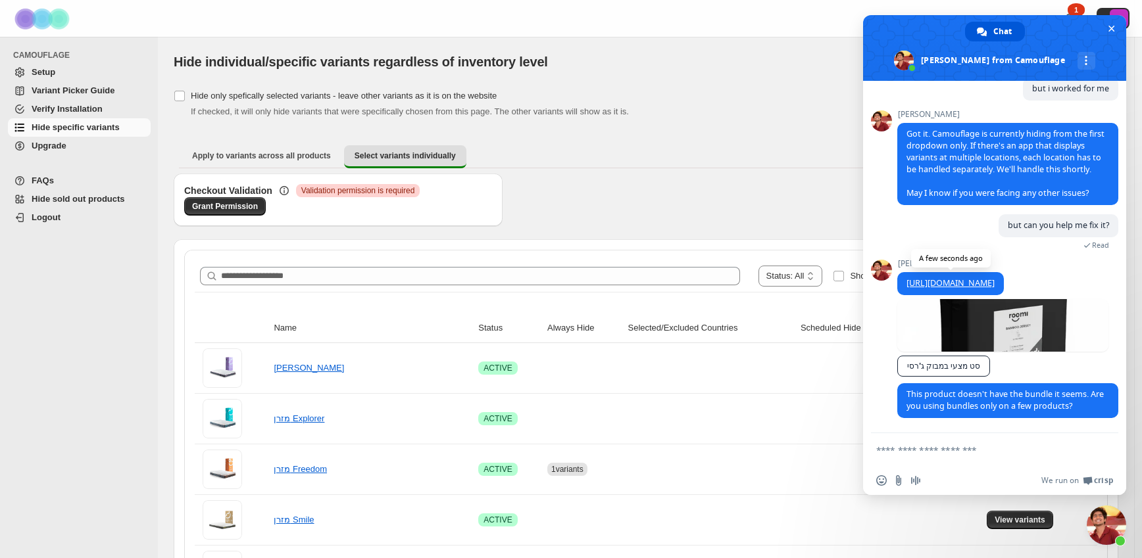
scroll to position [1060, 0]
click at [937, 455] on textarea "Compose your message..." at bounding box center [980, 451] width 208 height 12
type textarea "***"
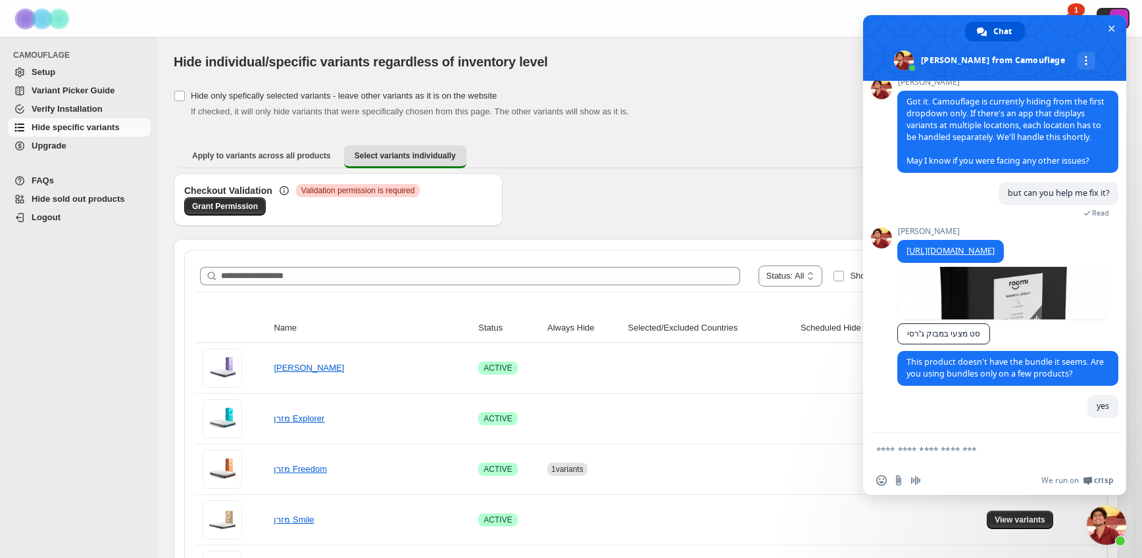
scroll to position [1093, 0]
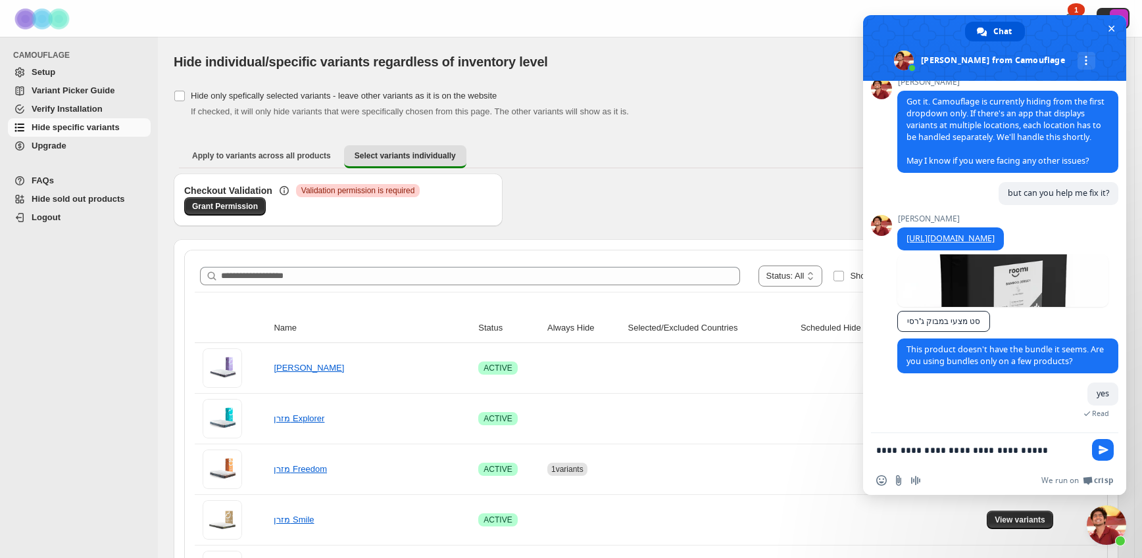
type textarea "**********"
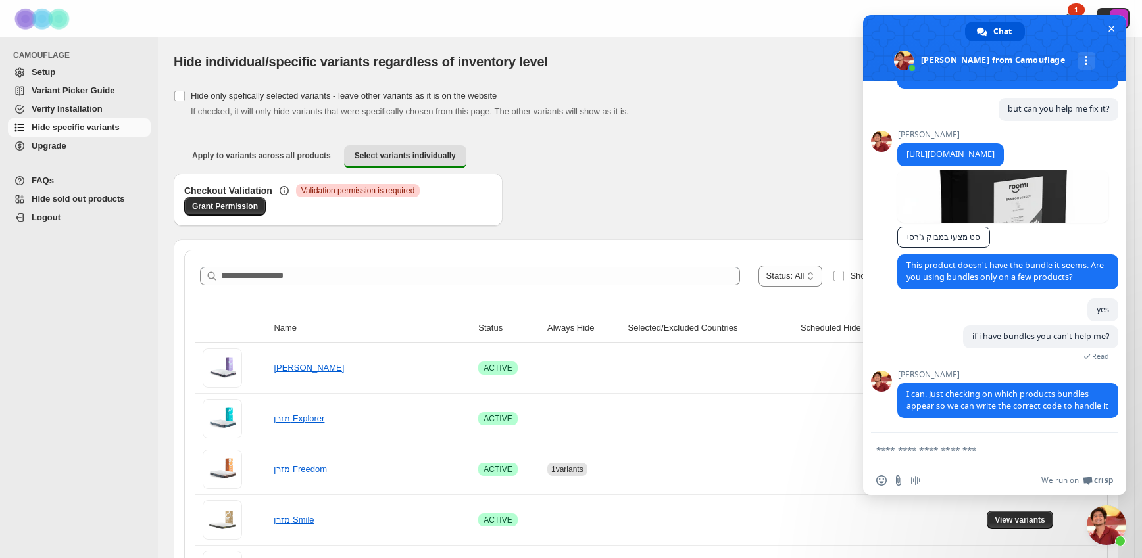
scroll to position [1189, 0]
click at [964, 449] on textarea "Compose your message..." at bounding box center [980, 451] width 208 height 12
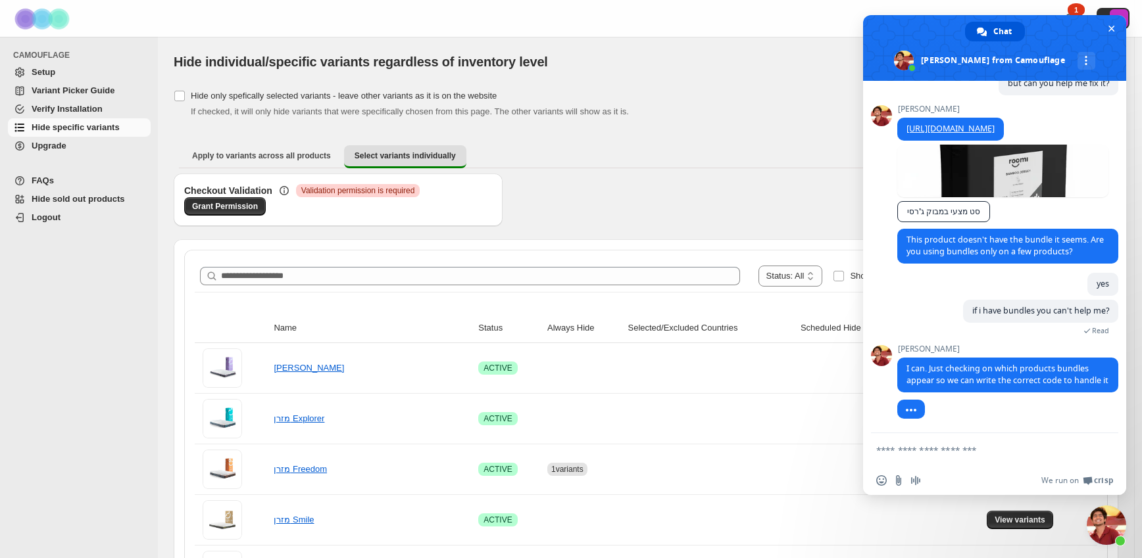
scroll to position [1214, 0]
paste textarea "**********"
type textarea "**********"
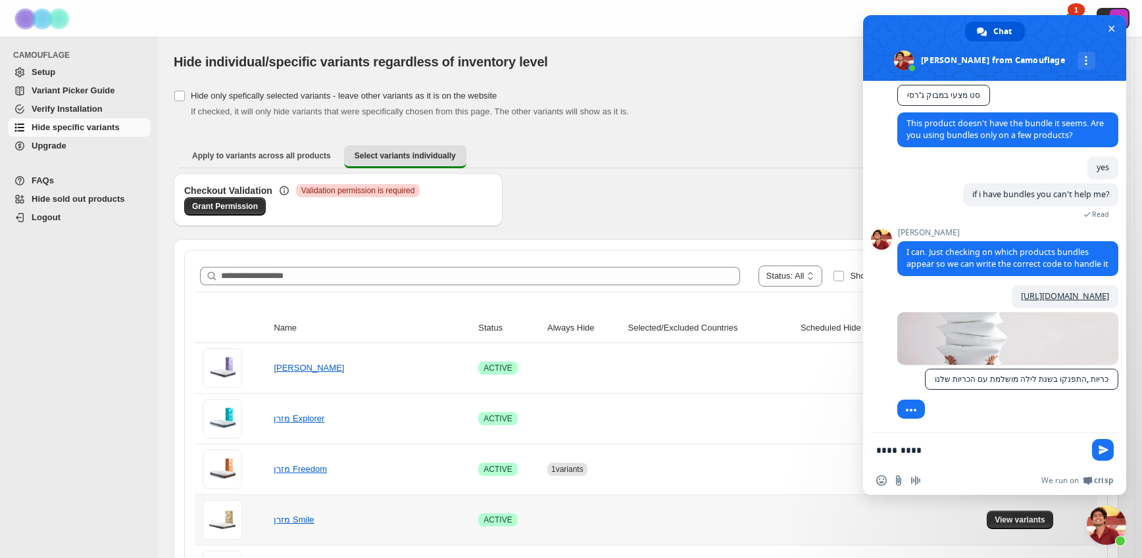
scroll to position [1342, 0]
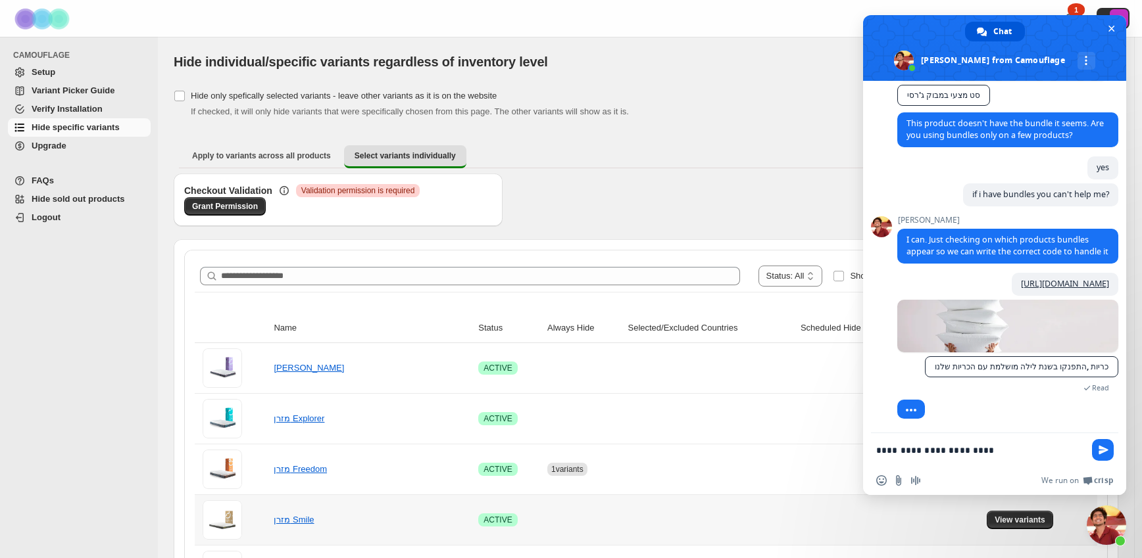
type textarea "**********"
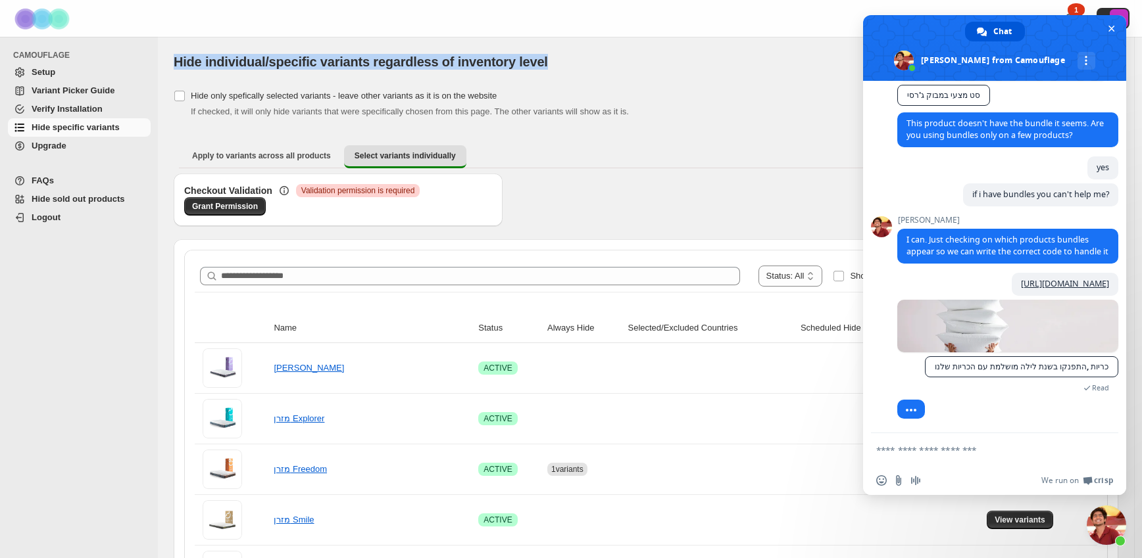
drag, startPoint x: 828, startPoint y: 43, endPoint x: 856, endPoint y: 64, distance: 34.7
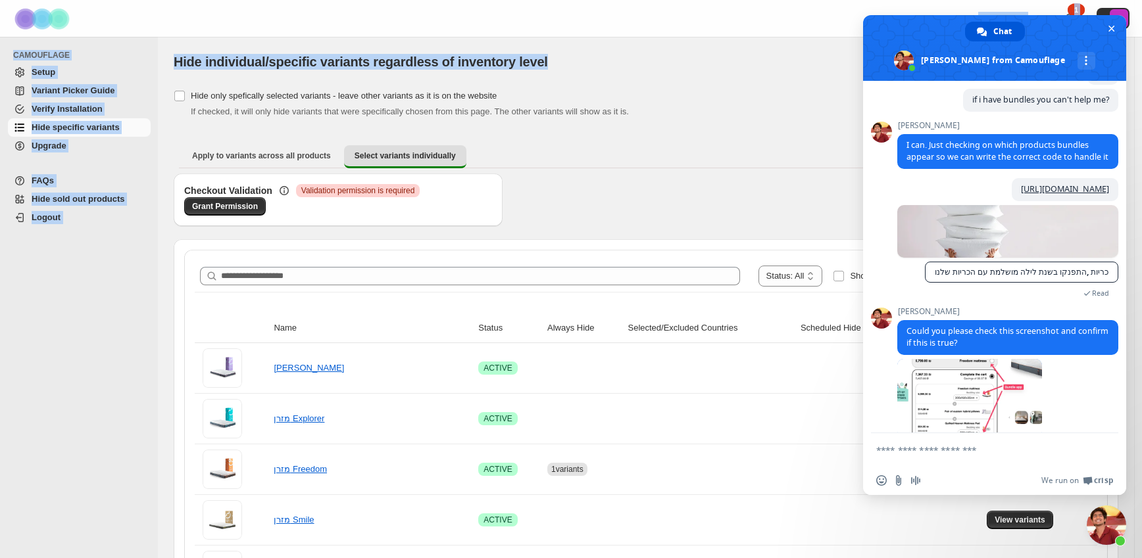
scroll to position [1457, 0]
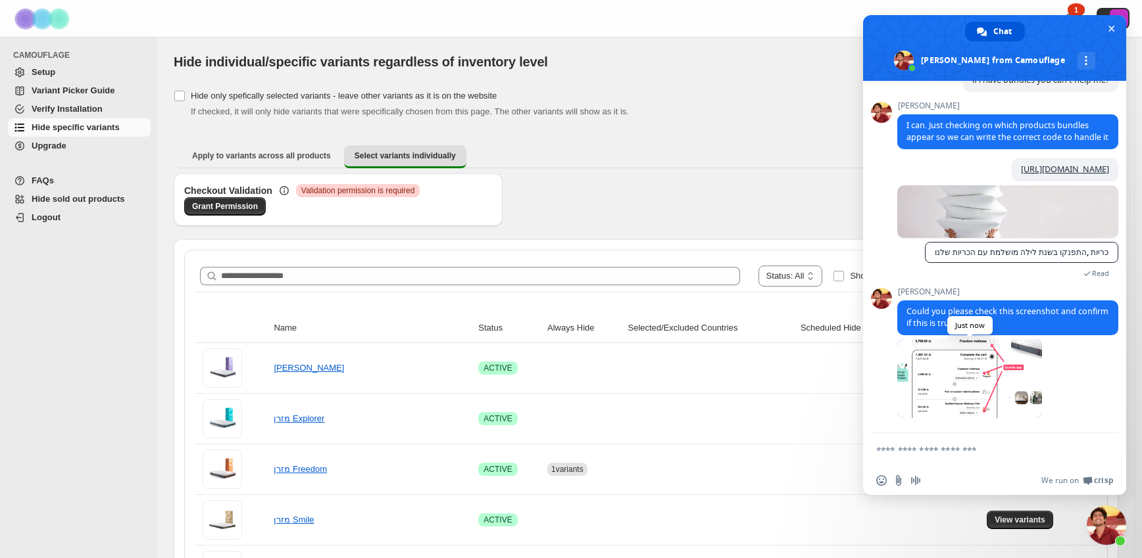
click at [967, 381] on span at bounding box center [969, 378] width 145 height 79
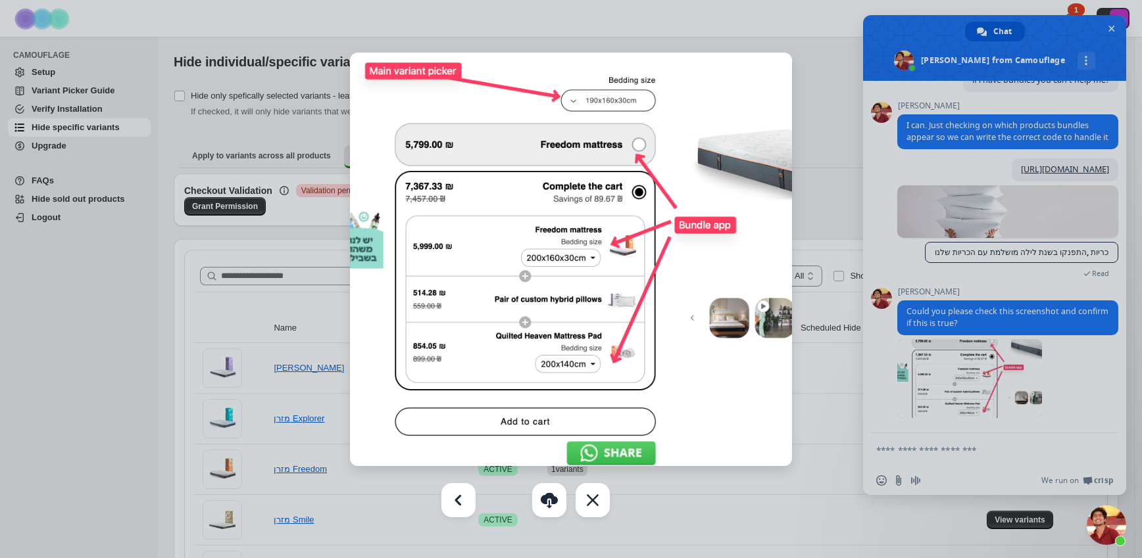
click at [987, 320] on div at bounding box center [571, 279] width 1142 height 558
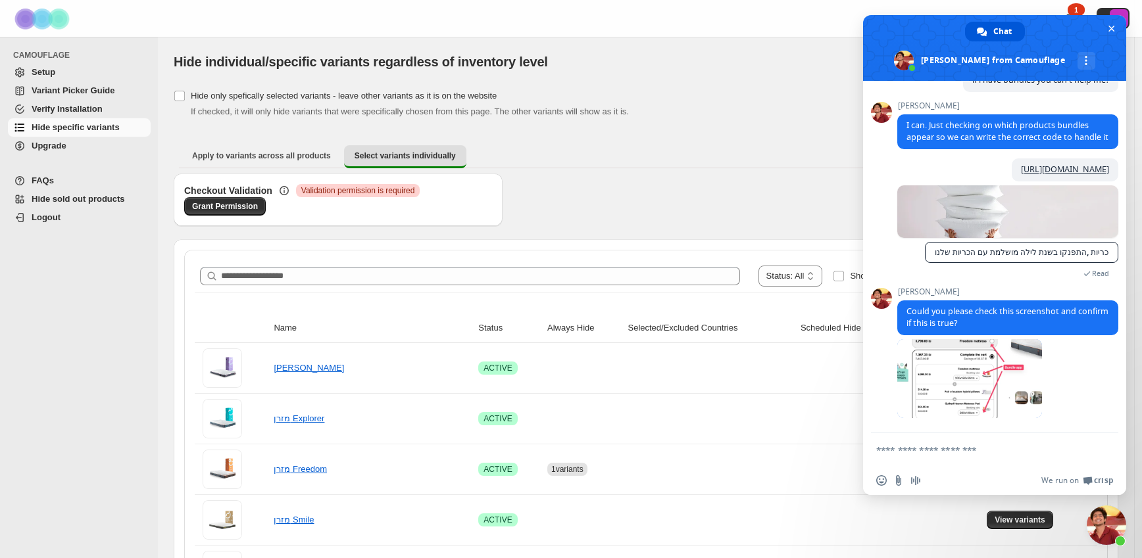
click at [973, 450] on textarea "Compose your message..." at bounding box center [980, 451] width 208 height 12
type textarea "***"
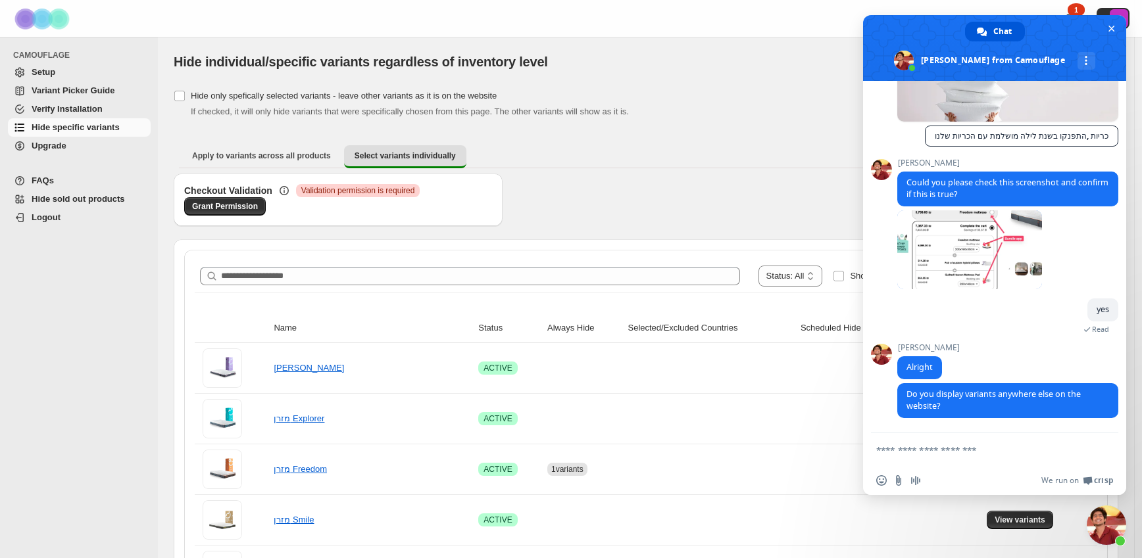
scroll to position [1573, 0]
click at [971, 449] on textarea "Compose your message..." at bounding box center [980, 451] width 208 height 12
type textarea "**"
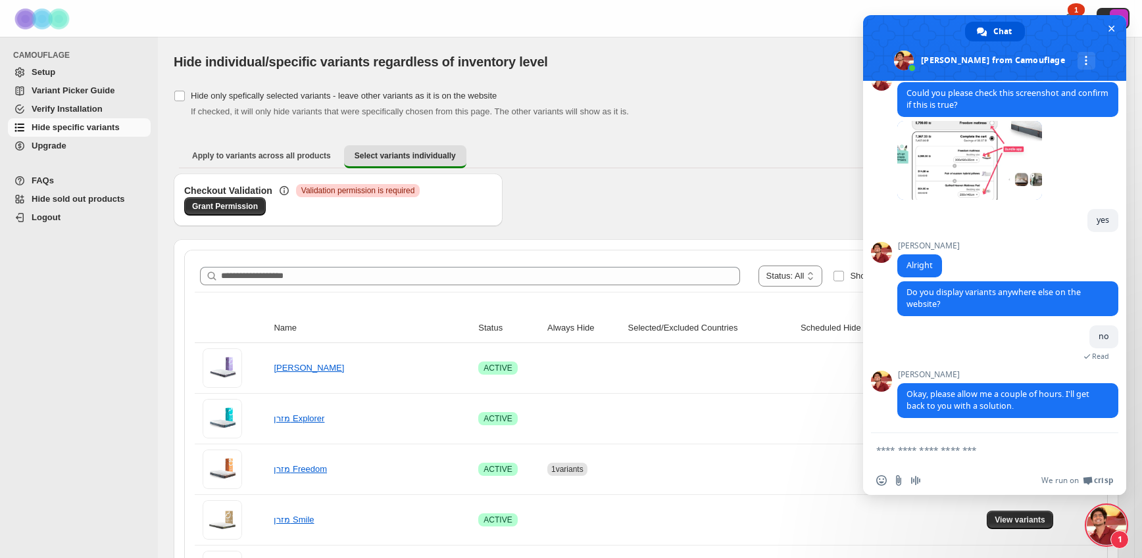
scroll to position [1660, 0]
type textarea "***"
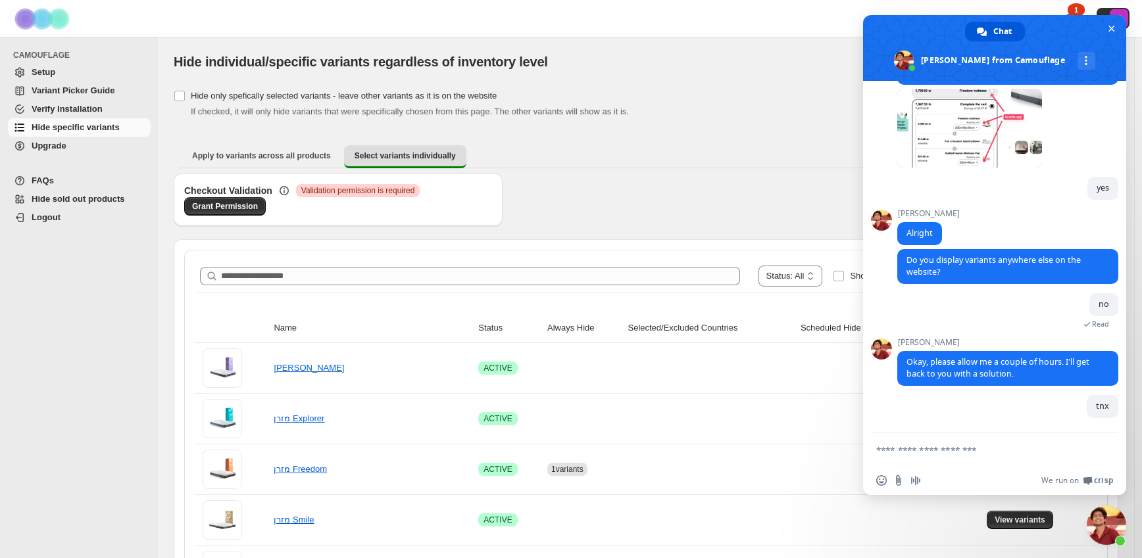
scroll to position [1695, 0]
